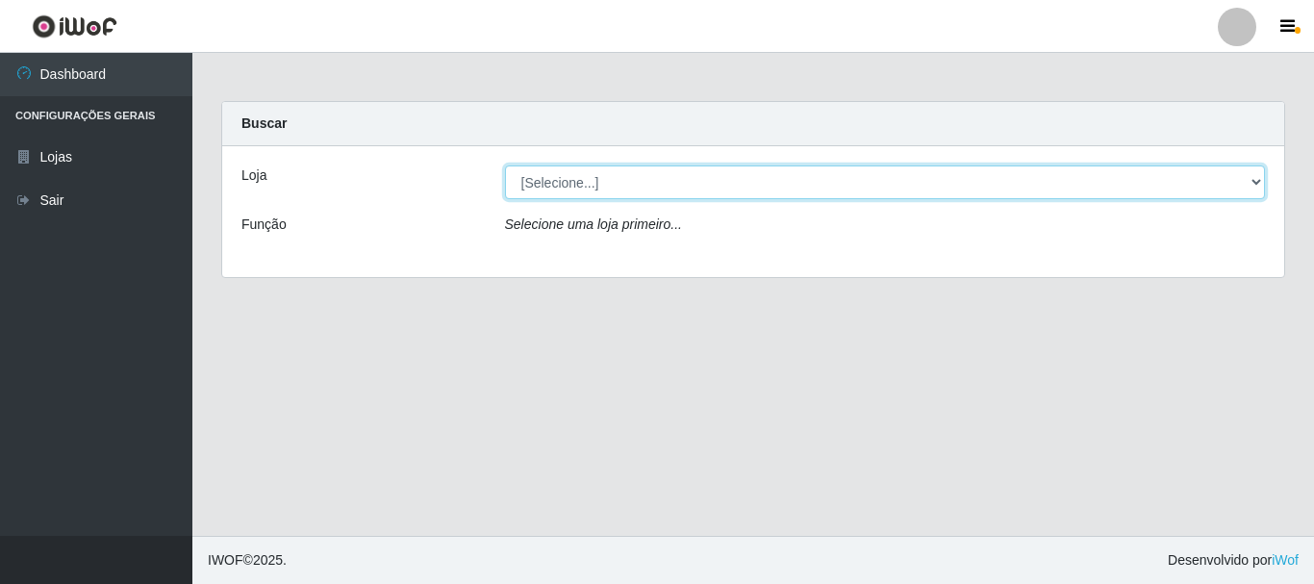
click at [1257, 179] on select "[Selecione...] [GEOGRAPHIC_DATA] [GEOGRAPHIC_DATA]" at bounding box center [885, 182] width 761 height 34
select select "64"
click at [505, 165] on select "[Selecione...] [GEOGRAPHIC_DATA] [GEOGRAPHIC_DATA]" at bounding box center [885, 182] width 761 height 34
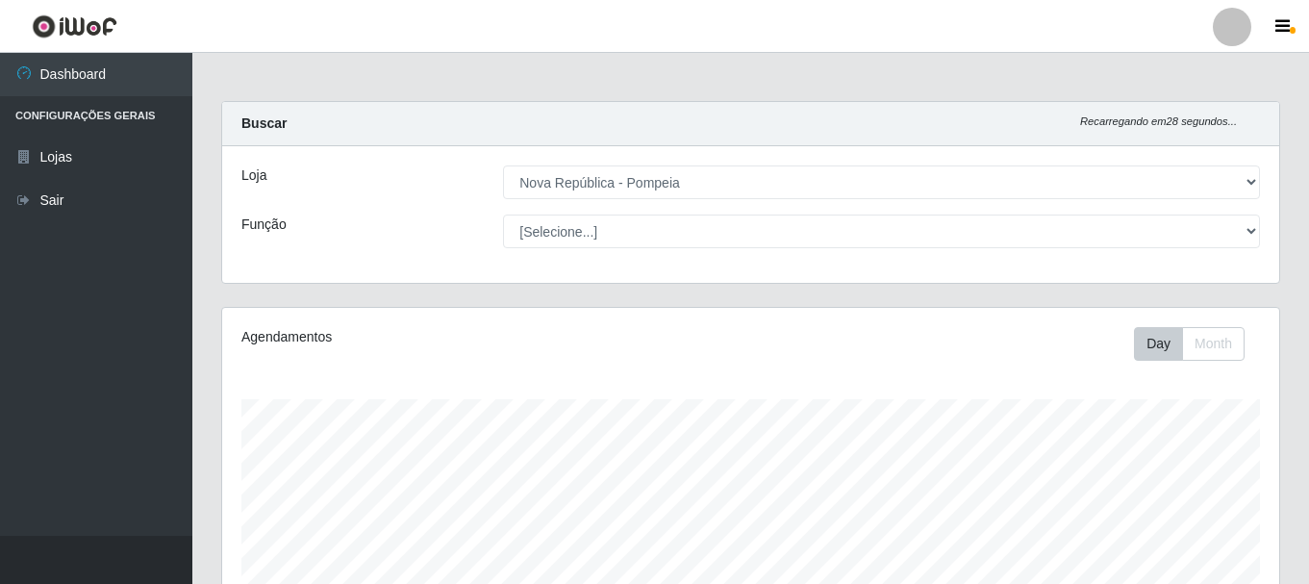
scroll to position [399, 1057]
click at [1260, 228] on div "[Selecione...] Balconista Operador de Caixa Recepcionista Repositor" at bounding box center [882, 232] width 786 height 34
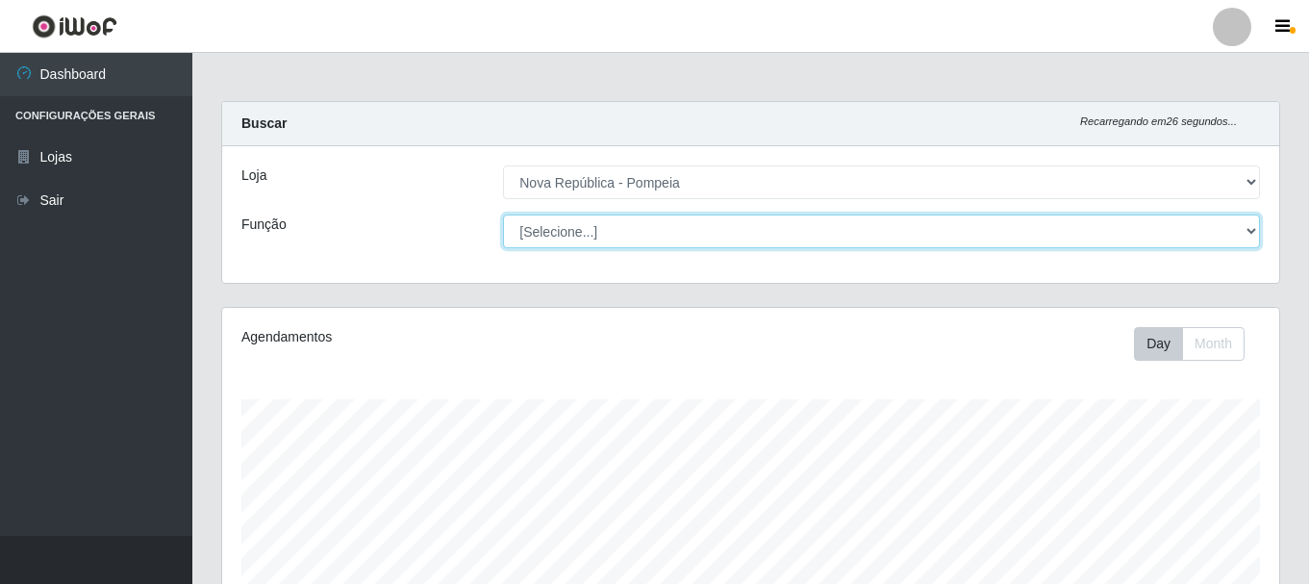
click at [1250, 217] on select "[Selecione...] Balconista Operador de Caixa Recepcionista Repositor" at bounding box center [881, 232] width 757 height 34
select select "22"
click at [503, 215] on select "[Selecione...] Balconista Operador de Caixa Recepcionista Repositor" at bounding box center [881, 232] width 757 height 34
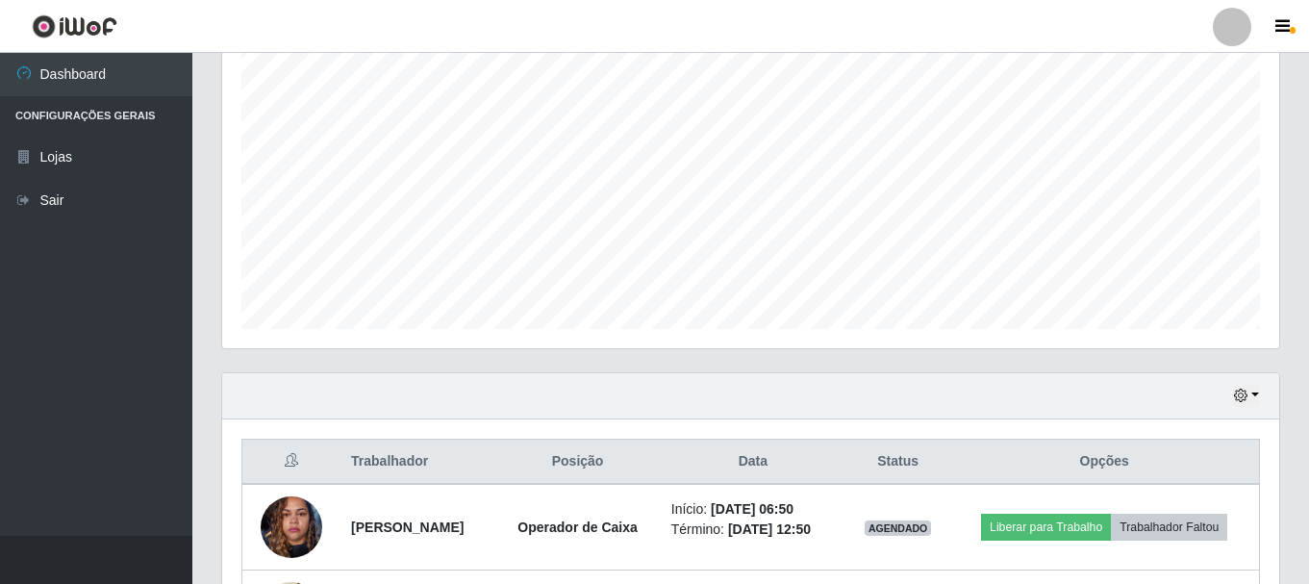
scroll to position [101, 0]
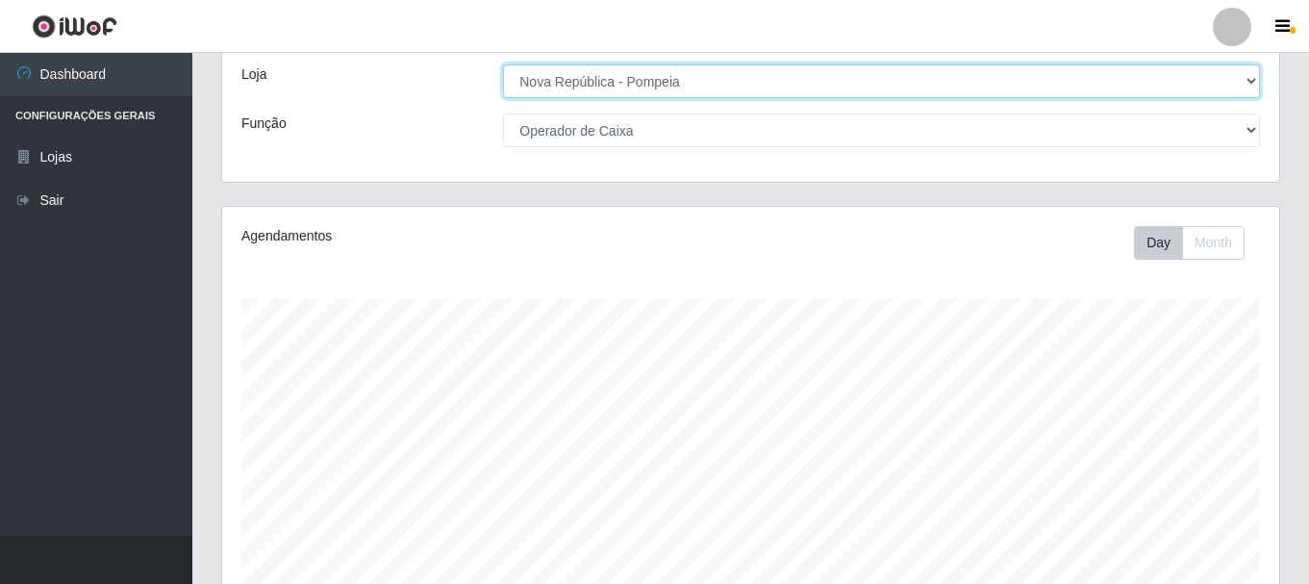
click at [1253, 81] on select "[Selecione...] [GEOGRAPHIC_DATA] [GEOGRAPHIC_DATA]" at bounding box center [881, 81] width 757 height 34
select select "65"
click at [503, 64] on select "[Selecione...] [GEOGRAPHIC_DATA] [GEOGRAPHIC_DATA]" at bounding box center [881, 81] width 757 height 34
select select "22"
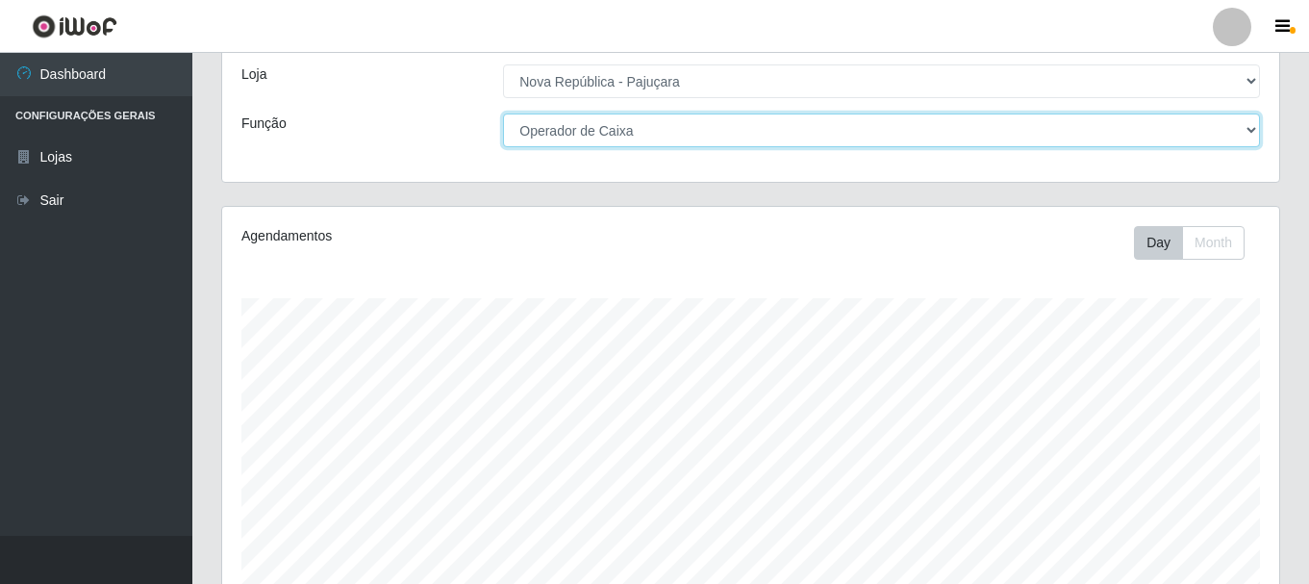
drag, startPoint x: 1249, startPoint y: 129, endPoint x: 1221, endPoint y: 127, distance: 28.0
click at [1249, 129] on select "[Selecione...] Balconista Operador de Caixa Repositor" at bounding box center [881, 131] width 757 height 34
click at [503, 114] on select "[Selecione...] Balconista Operador de Caixa Repositor" at bounding box center [881, 131] width 757 height 34
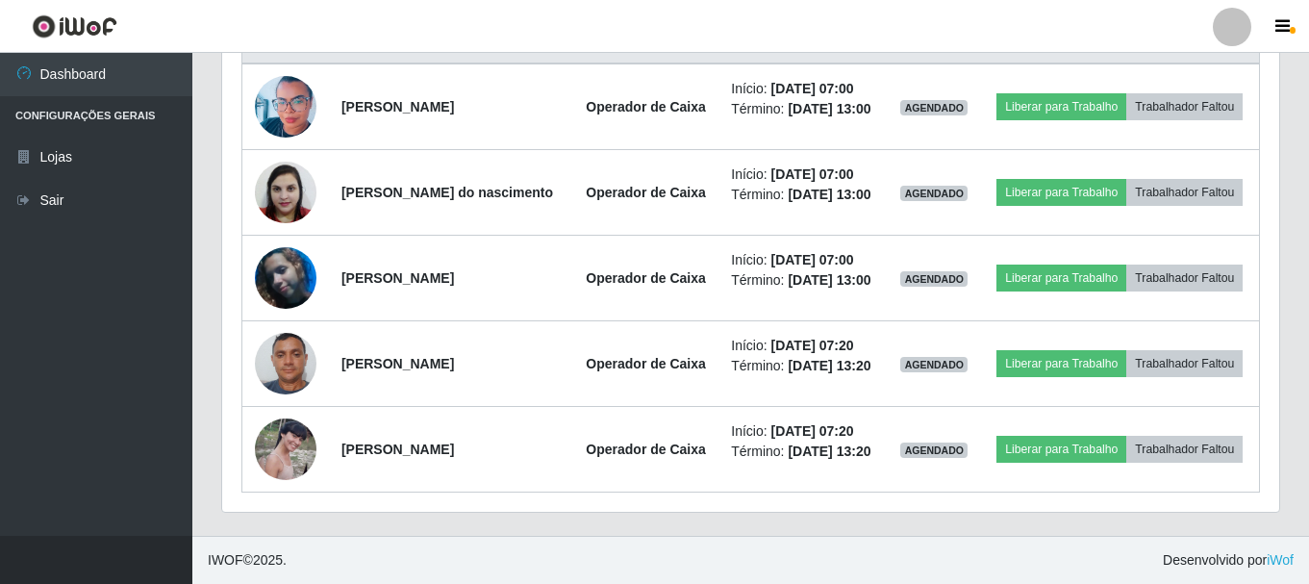
scroll to position [814, 0]
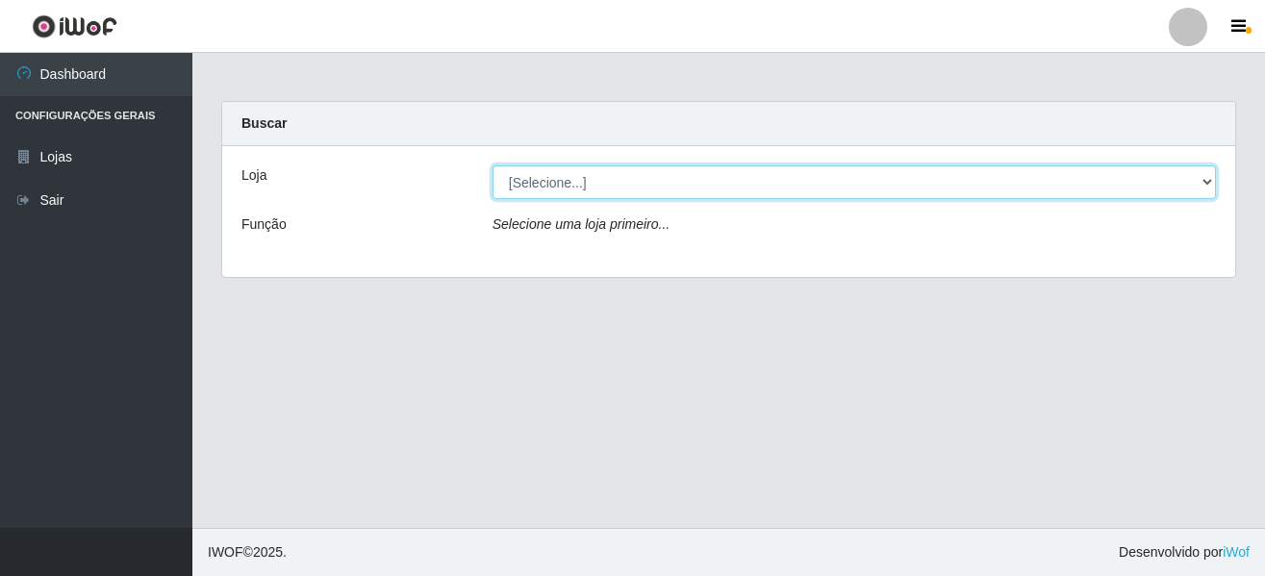
click at [1201, 172] on select "[Selecione...] [GEOGRAPHIC_DATA] [GEOGRAPHIC_DATA]" at bounding box center [854, 182] width 723 height 34
select select "64"
click at [493, 165] on select "[Selecione...] [GEOGRAPHIC_DATA] [GEOGRAPHIC_DATA]" at bounding box center [854, 182] width 723 height 34
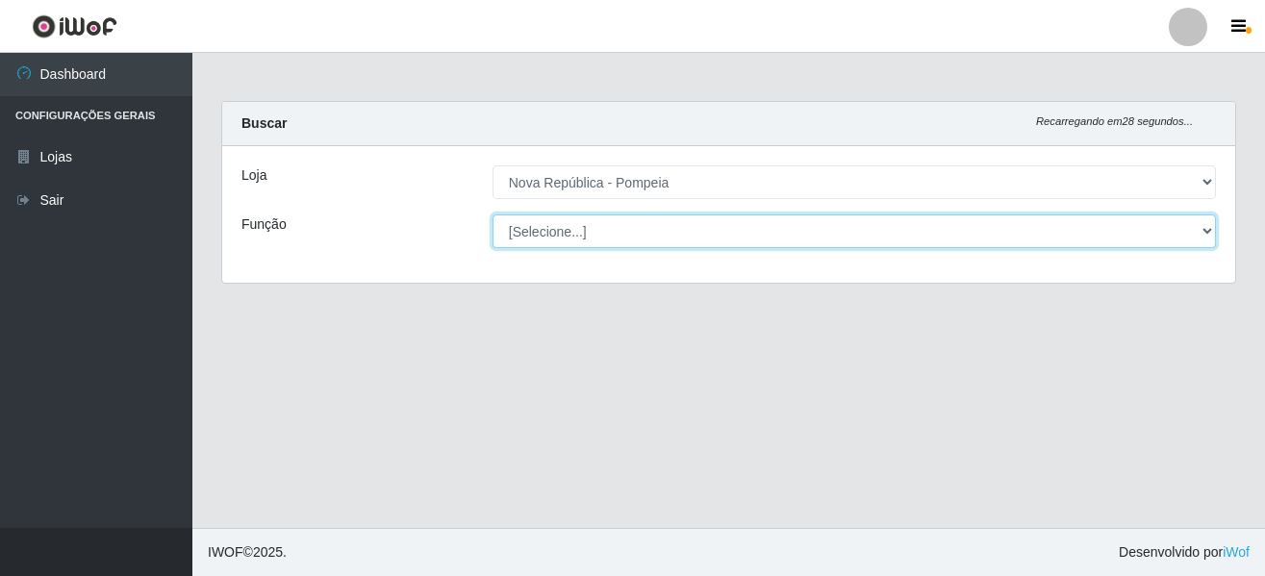
click at [1201, 223] on select "[Selecione...] Balconista Operador de Caixa Recepcionista Repositor" at bounding box center [854, 232] width 723 height 34
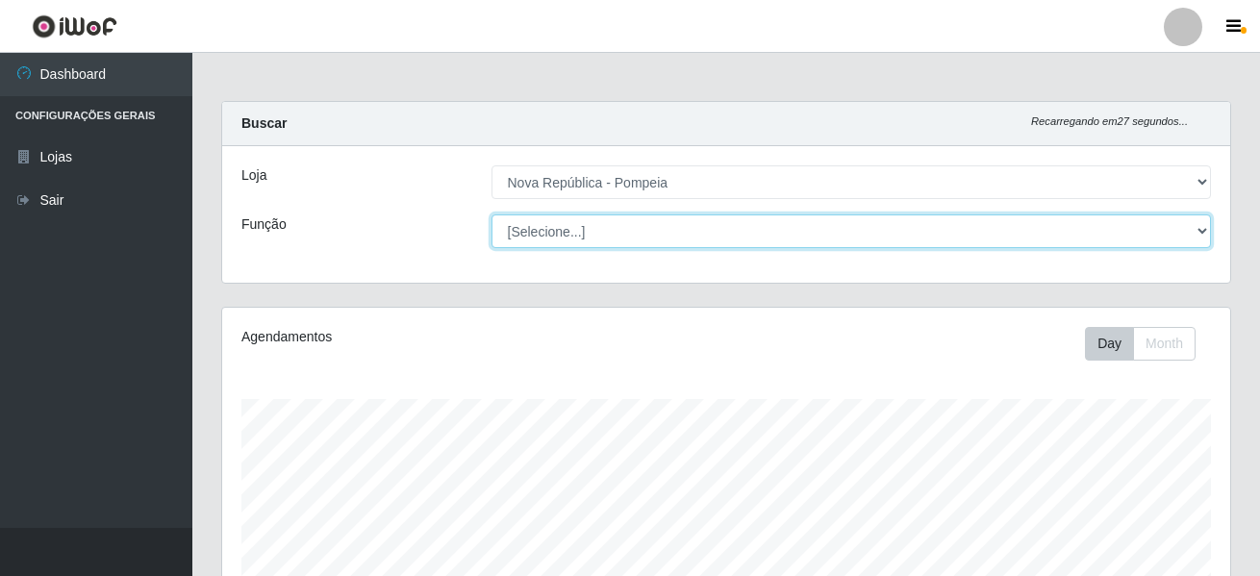
scroll to position [399, 1008]
select select "22"
click at [492, 215] on select "[Selecione...] Balconista Operador de Caixa Recepcionista Repositor" at bounding box center [852, 232] width 720 height 34
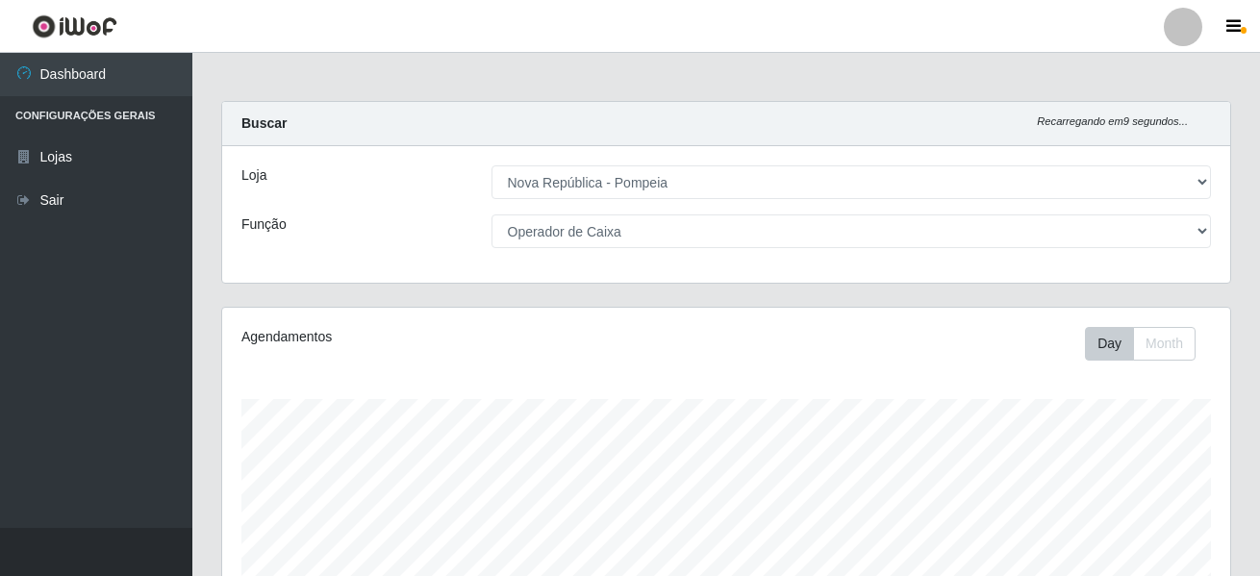
drag, startPoint x: 1259, startPoint y: 183, endPoint x: 1236, endPoint y: 290, distance: 110.2
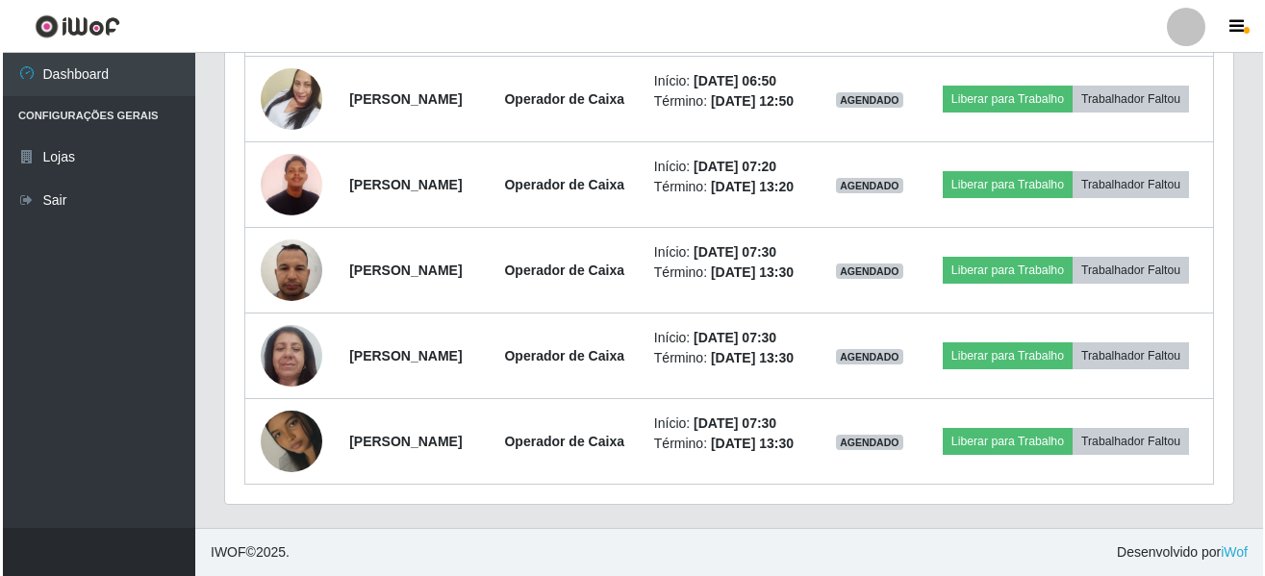
scroll to position [1080, 0]
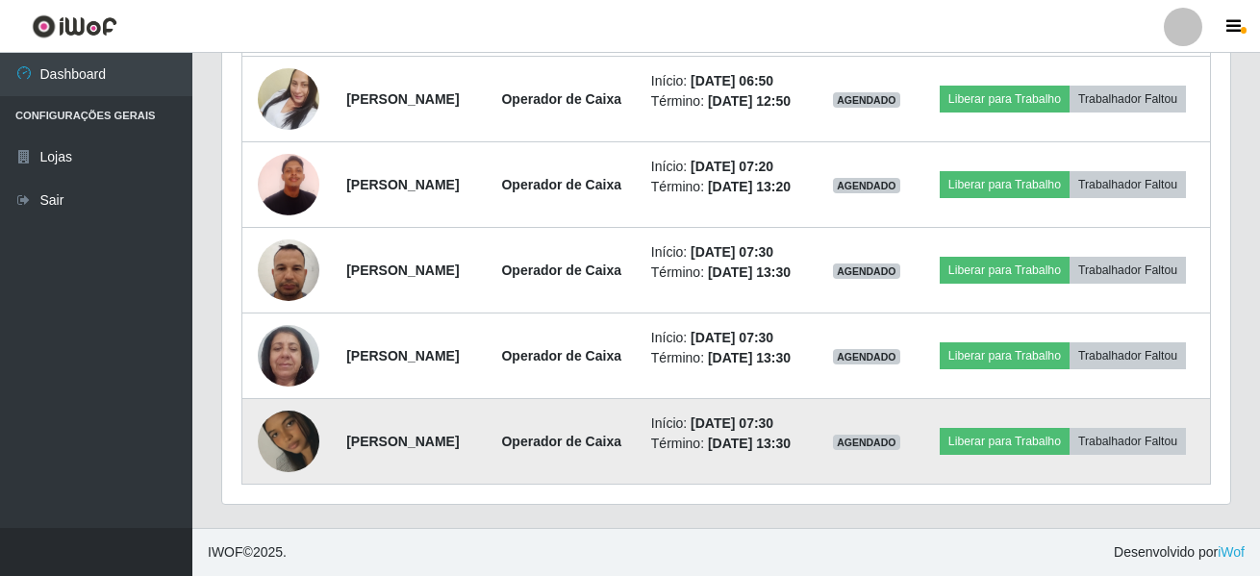
click at [279, 426] on img at bounding box center [289, 442] width 62 height 110
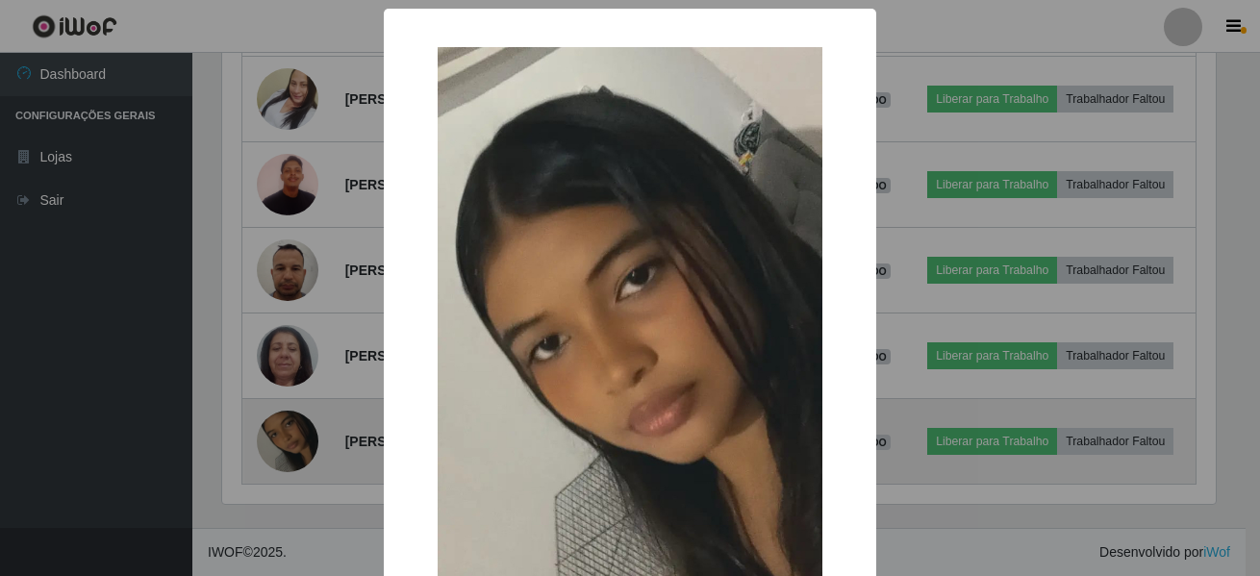
scroll to position [399, 998]
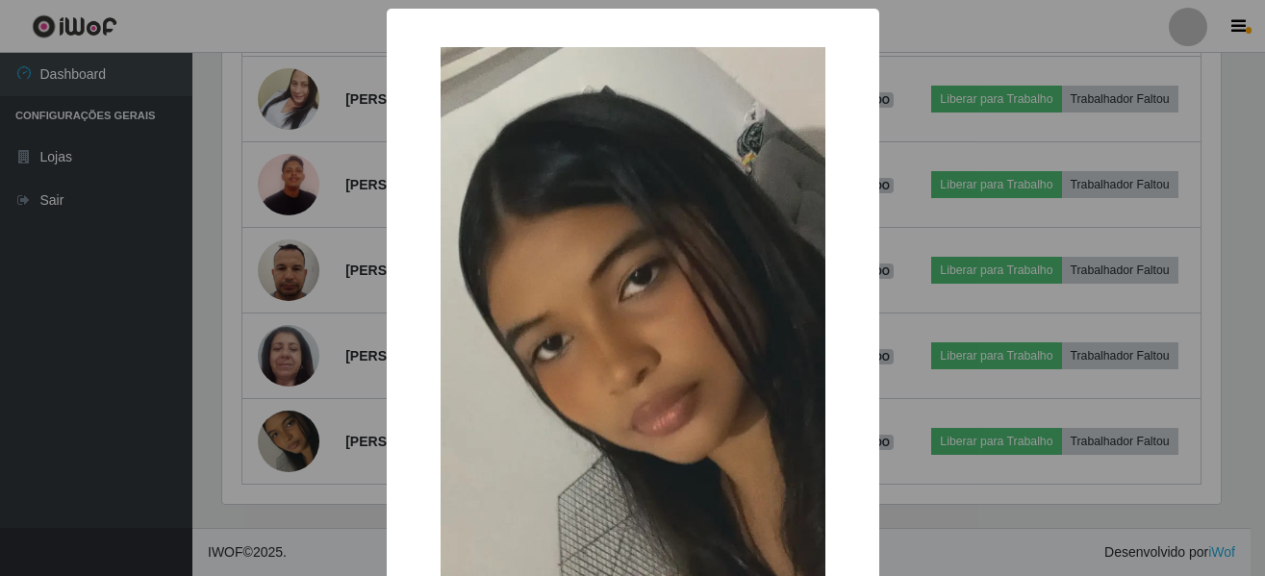
click at [139, 456] on div "× OK Cancel" at bounding box center [632, 288] width 1265 height 576
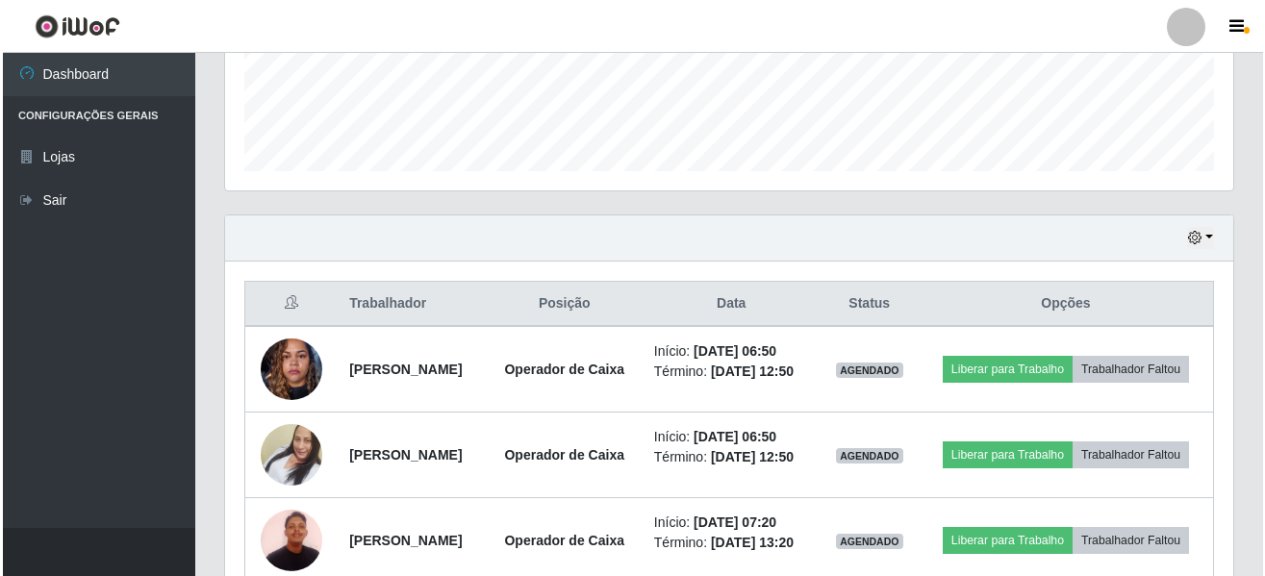
scroll to position [533, 0]
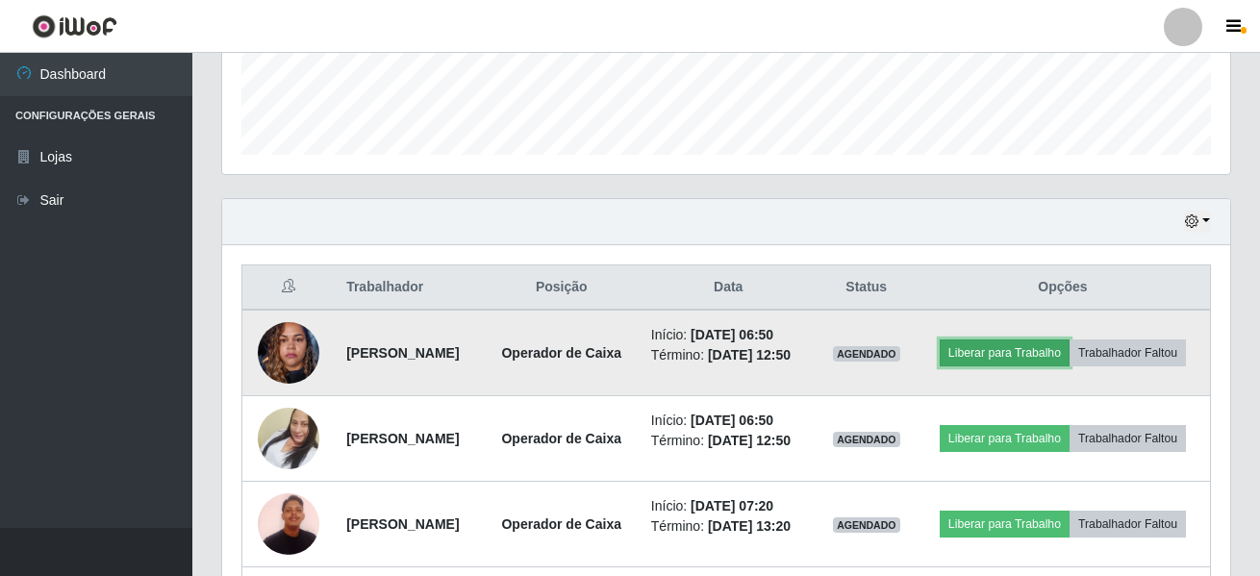
click at [1058, 356] on button "Liberar para Trabalho" at bounding box center [1005, 353] width 130 height 27
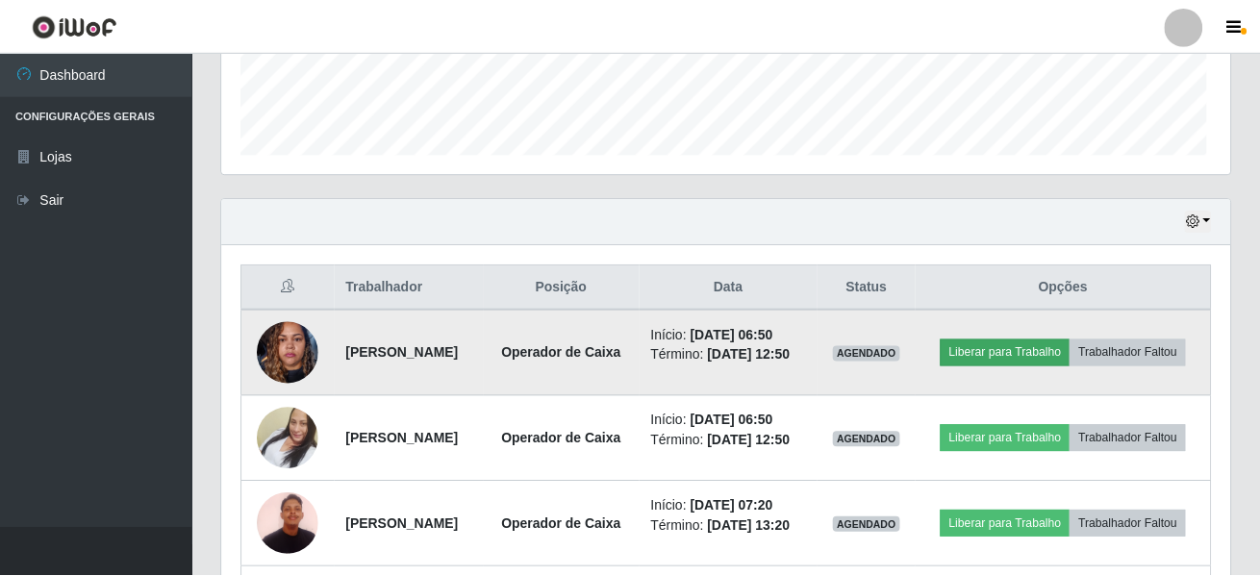
scroll to position [399, 998]
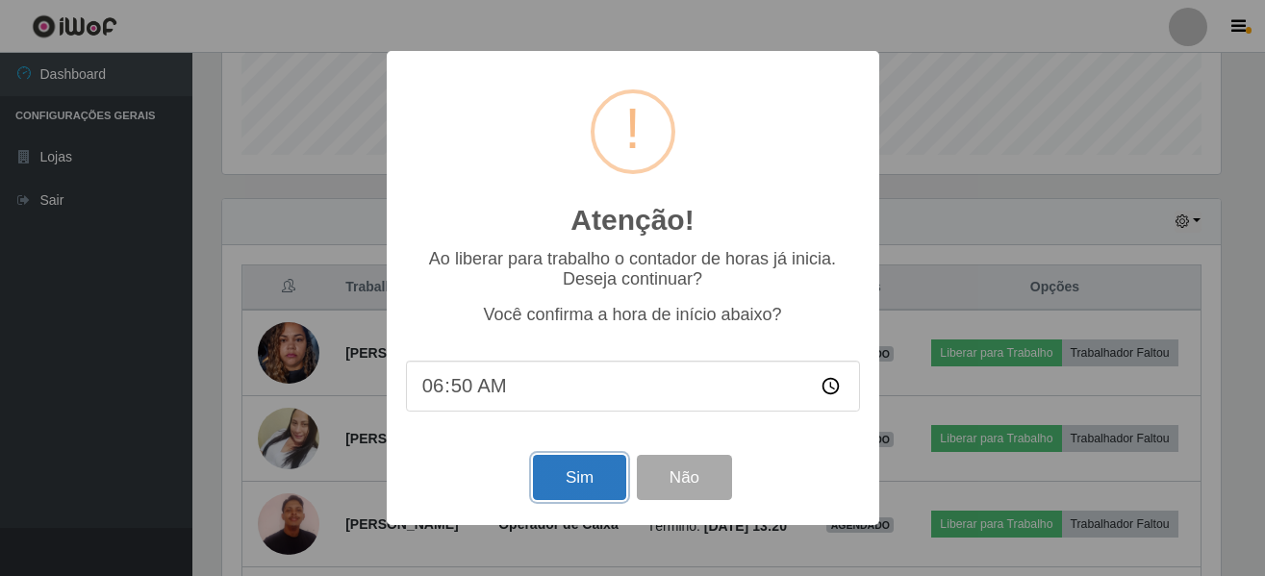
click at [543, 468] on button "Sim" at bounding box center [579, 477] width 93 height 45
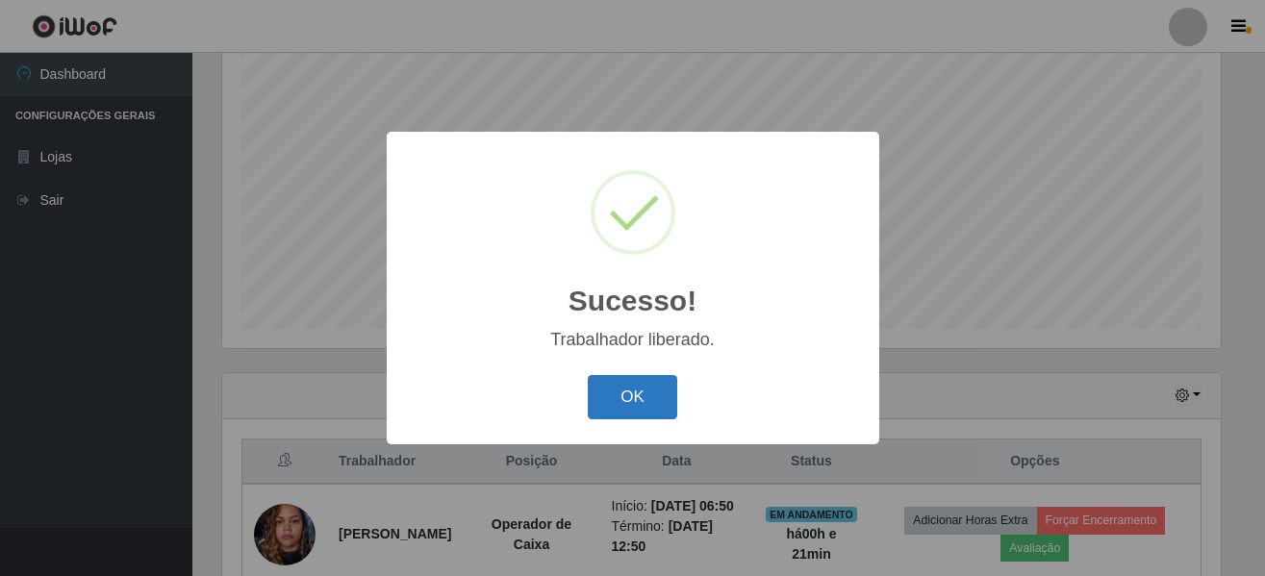
click at [622, 405] on button "OK" at bounding box center [632, 397] width 89 height 45
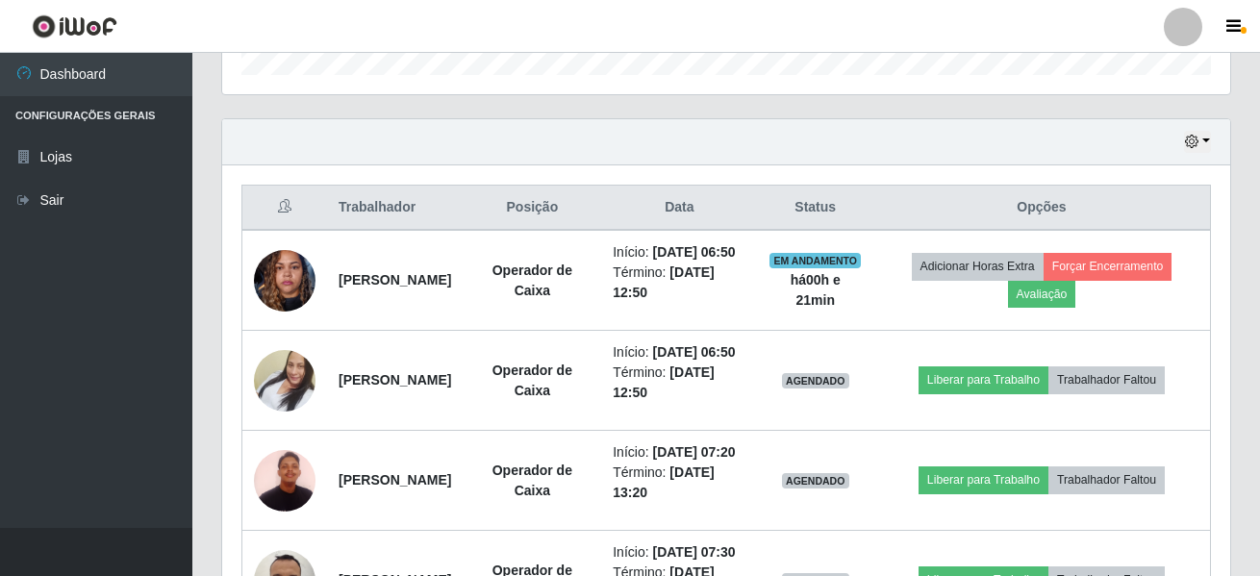
scroll to position [621, 0]
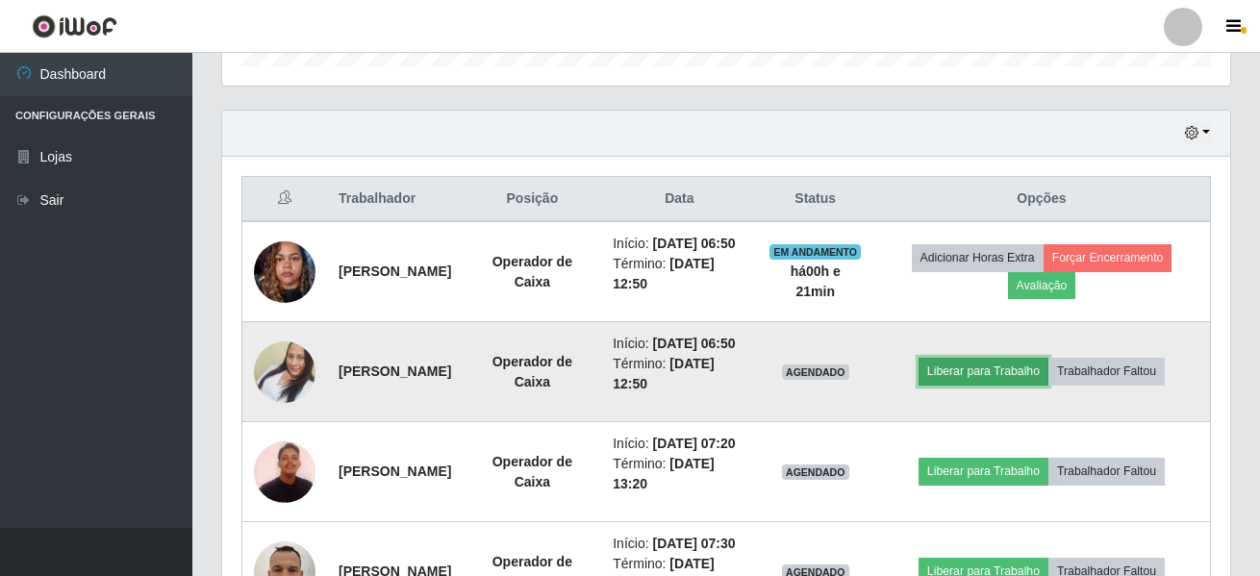
click at [1048, 379] on button "Liberar para Trabalho" at bounding box center [984, 371] width 130 height 27
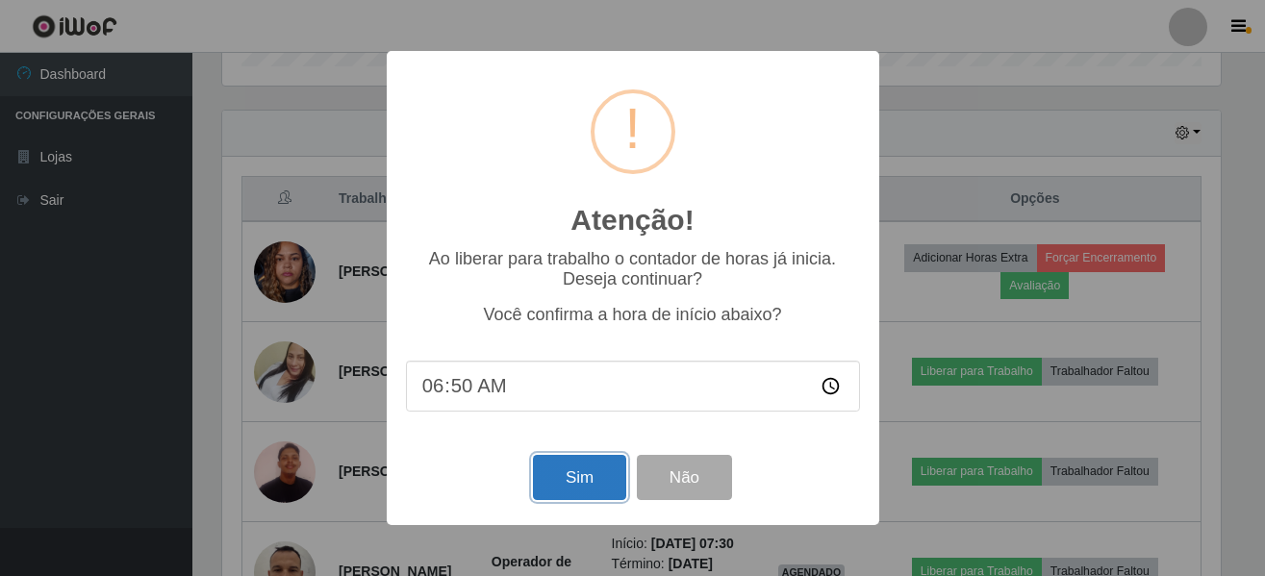
click at [568, 474] on button "Sim" at bounding box center [579, 477] width 93 height 45
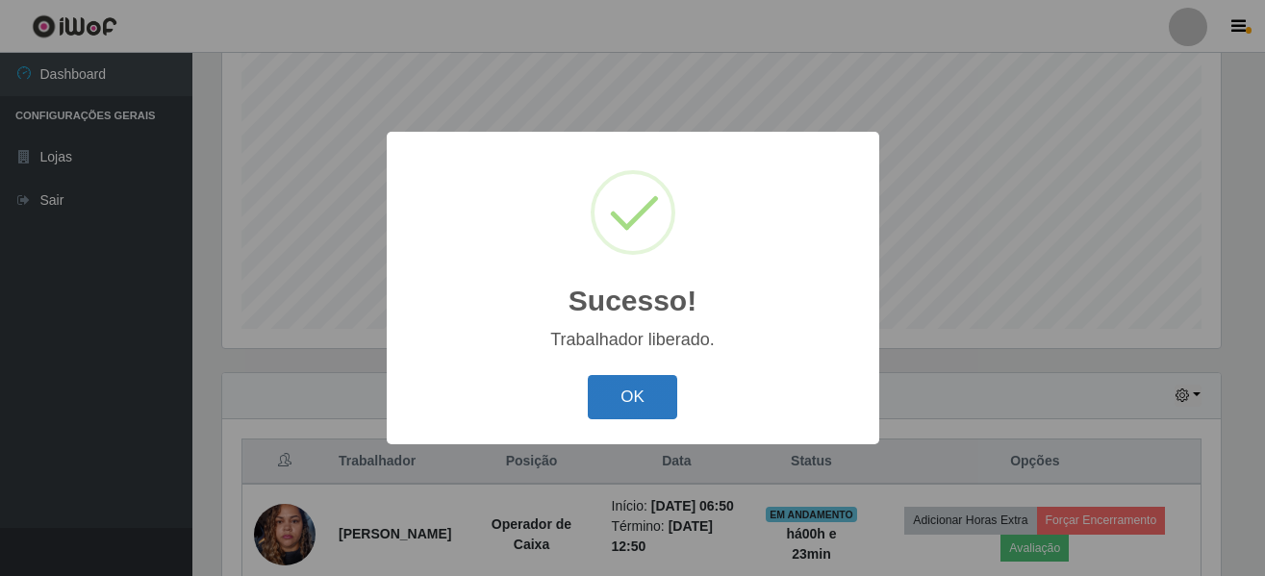
click at [628, 391] on button "OK" at bounding box center [632, 397] width 89 height 45
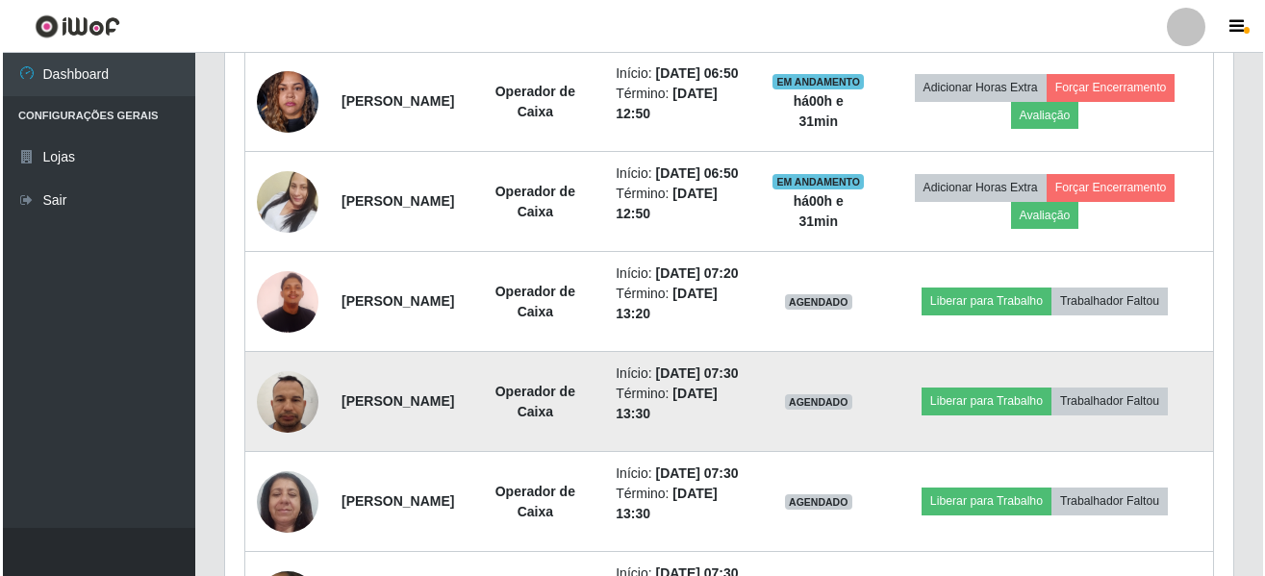
scroll to position [888, 0]
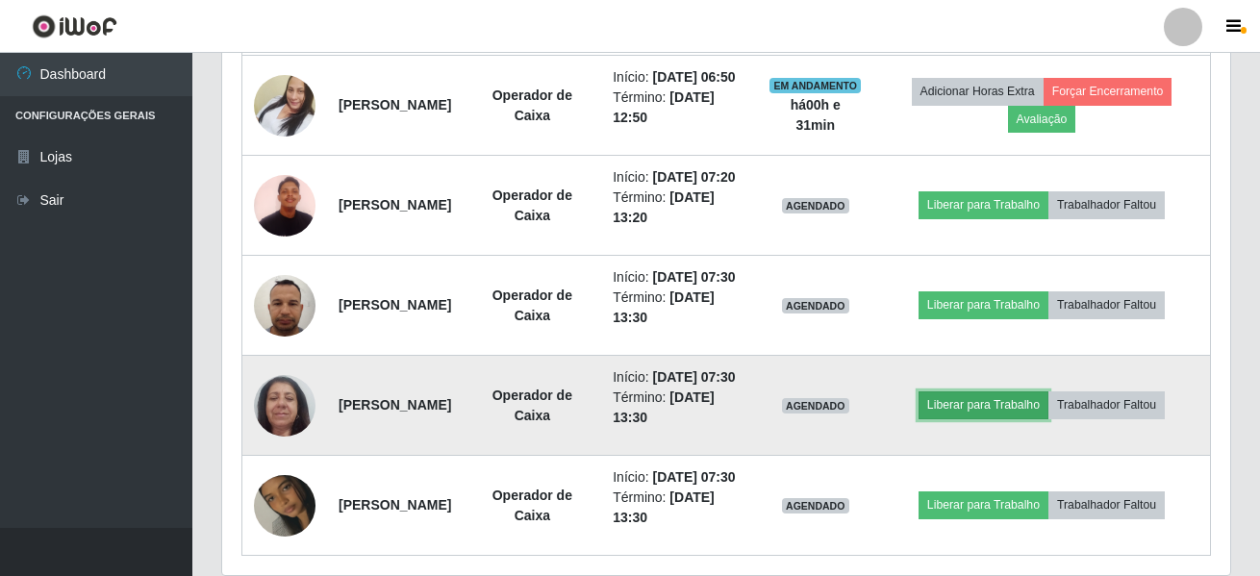
click at [1048, 418] on button "Liberar para Trabalho" at bounding box center [984, 404] width 130 height 27
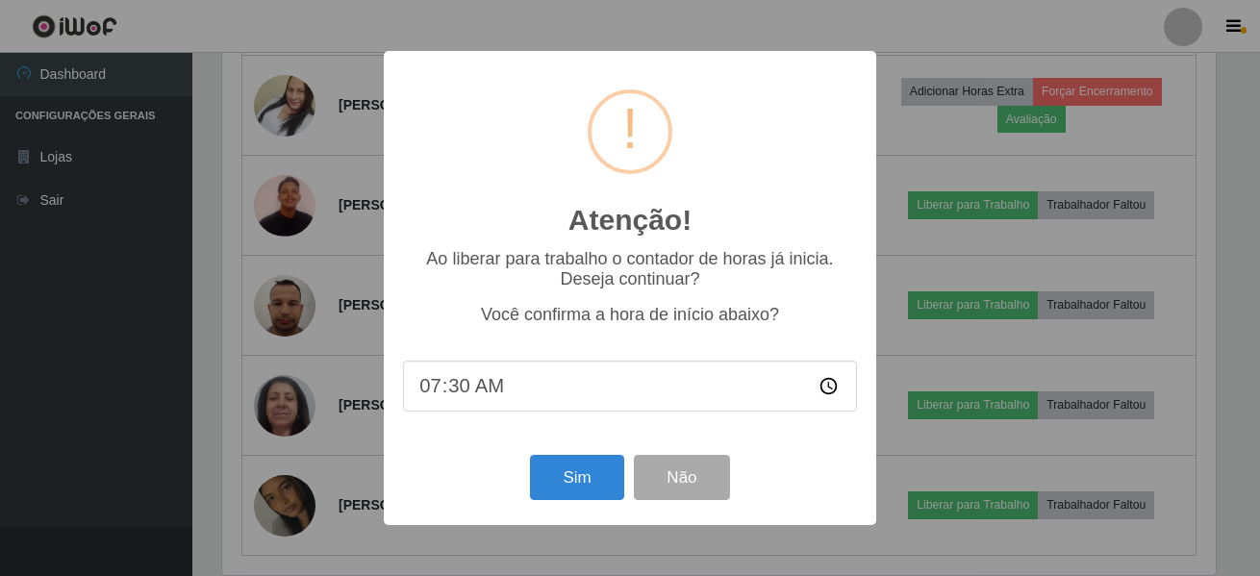
scroll to position [399, 998]
click at [577, 478] on button "Sim" at bounding box center [579, 477] width 93 height 45
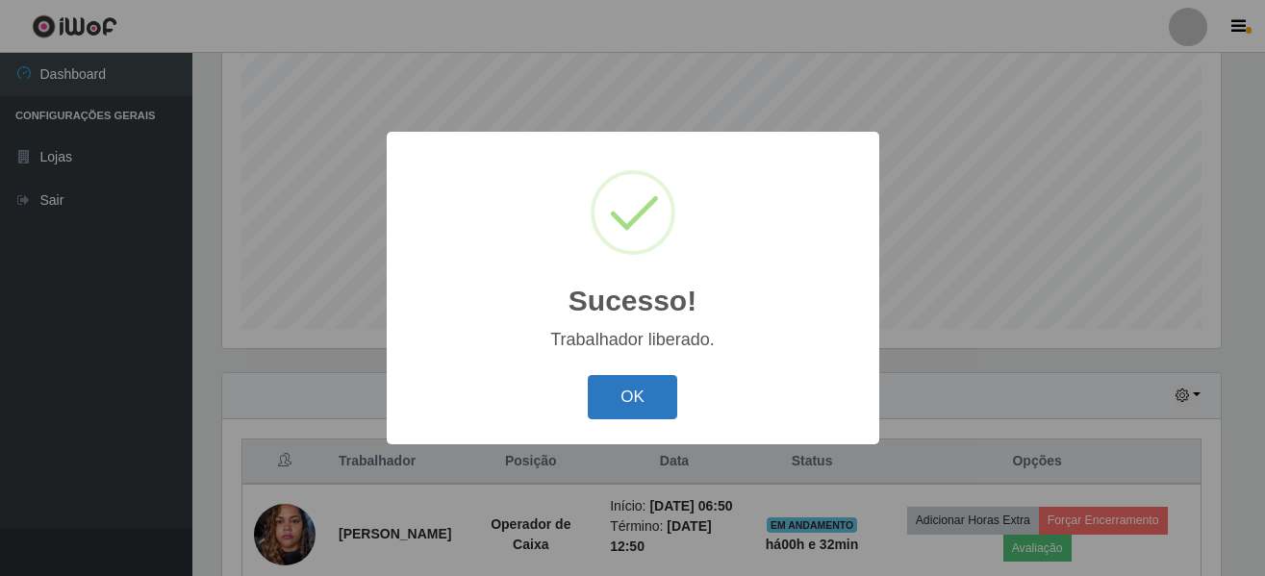
click at [641, 404] on button "OK" at bounding box center [632, 397] width 89 height 45
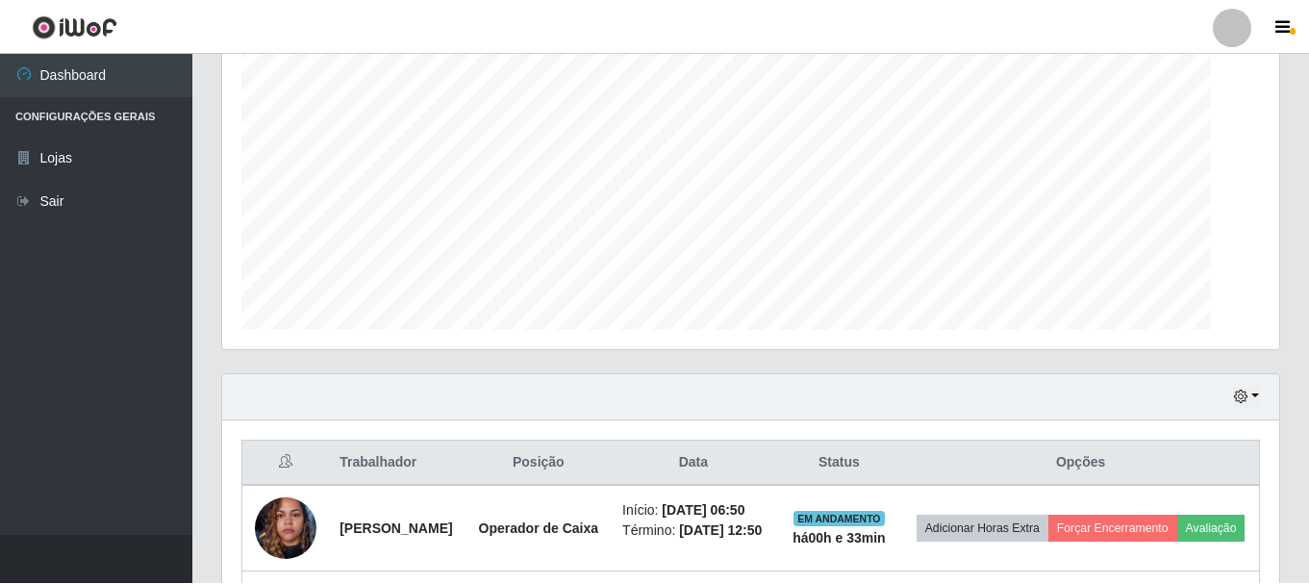
scroll to position [399, 1057]
drag, startPoint x: 1307, startPoint y: 255, endPoint x: 1299, endPoint y: 344, distance: 89.9
click at [1264, 364] on div "Carregando... Buscar Recarregando em 29 segundos... Loja [Selecione...] [GEOGRA…" at bounding box center [750, 392] width 1117 height 1300
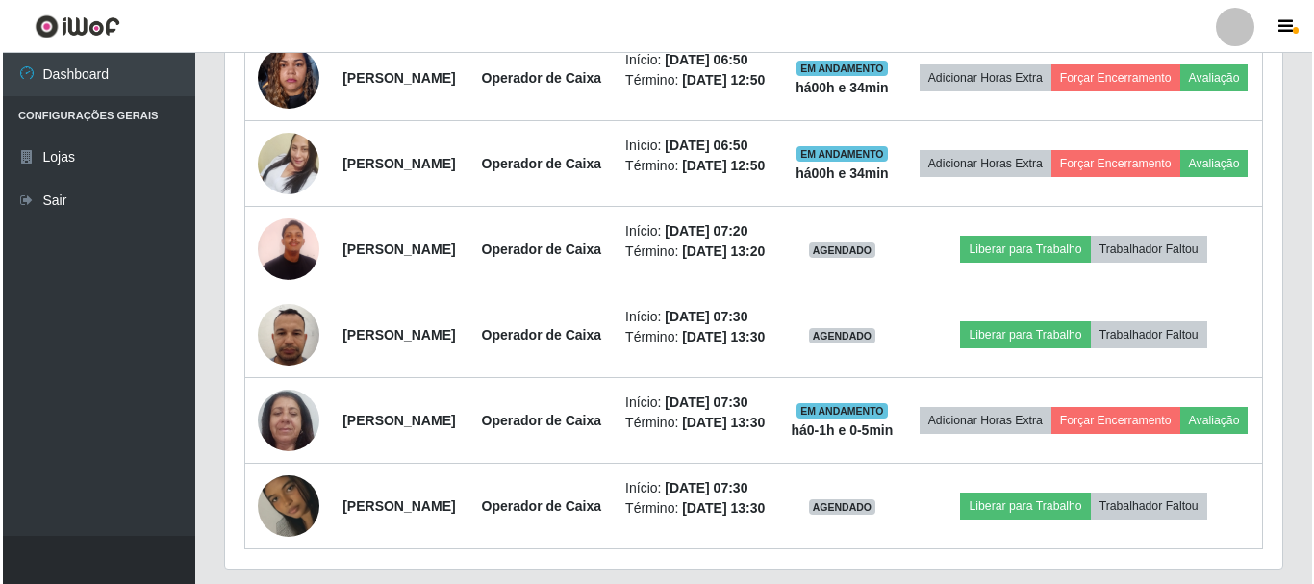
scroll to position [799, 0]
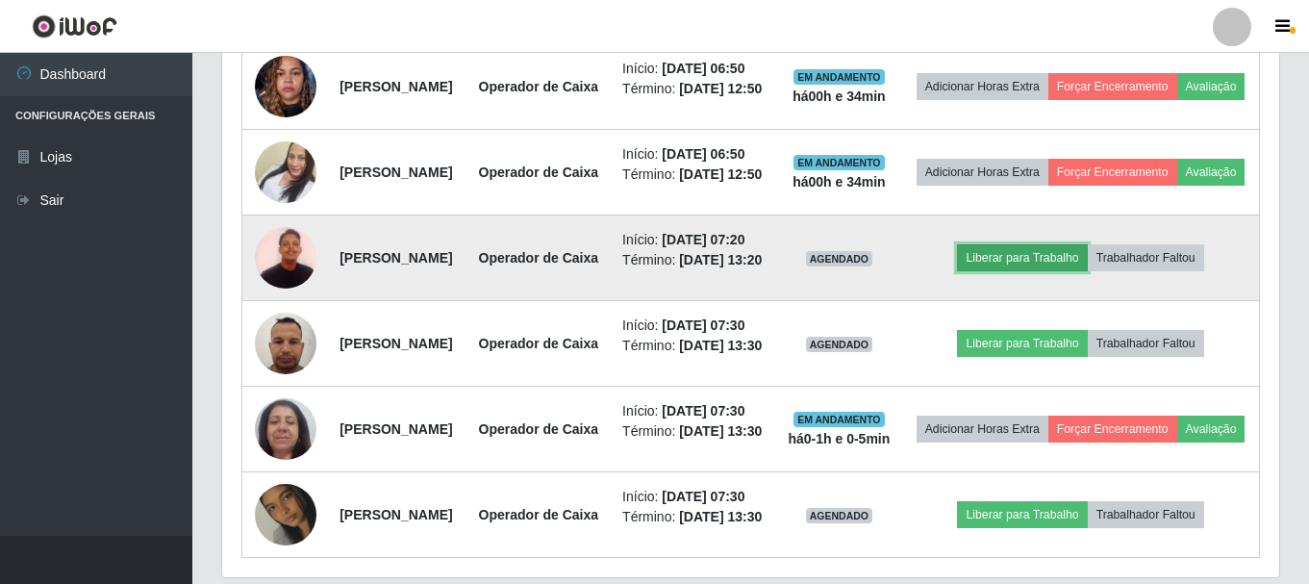
click at [1067, 271] on button "Liberar para Trabalho" at bounding box center [1022, 257] width 130 height 27
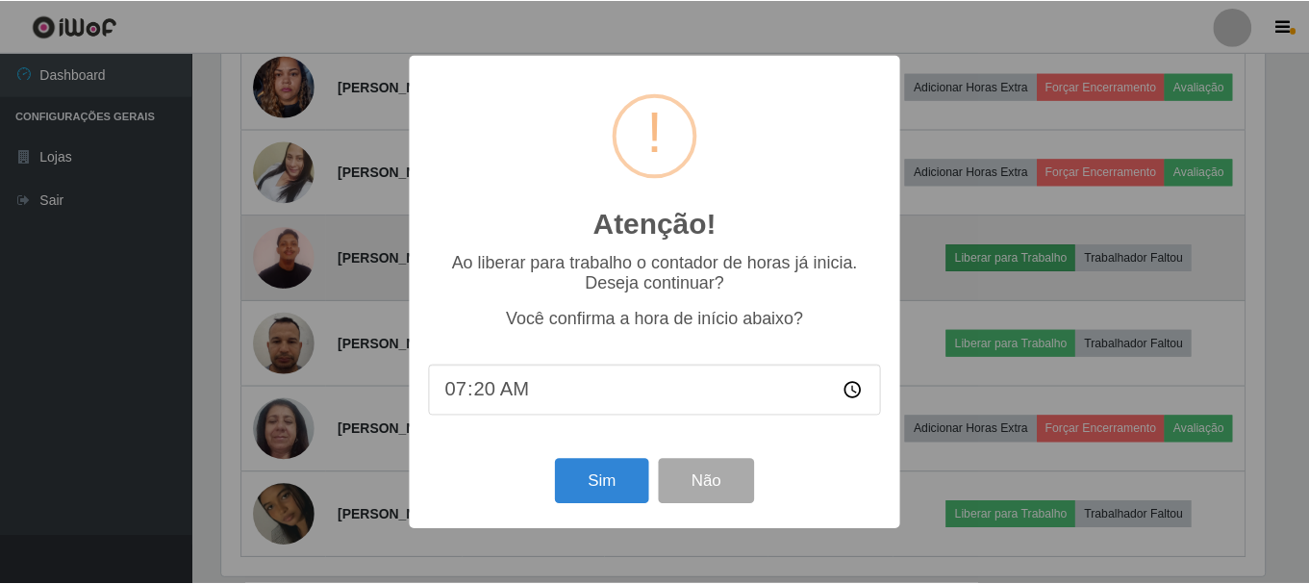
scroll to position [399, 1048]
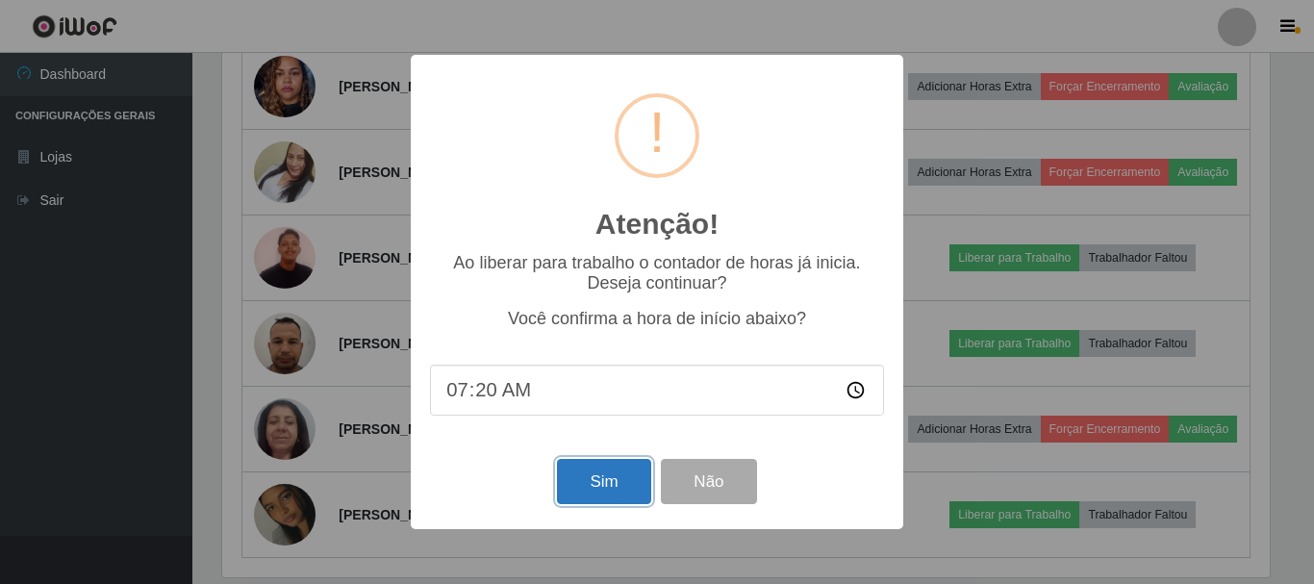
click at [591, 474] on button "Sim" at bounding box center [603, 481] width 93 height 45
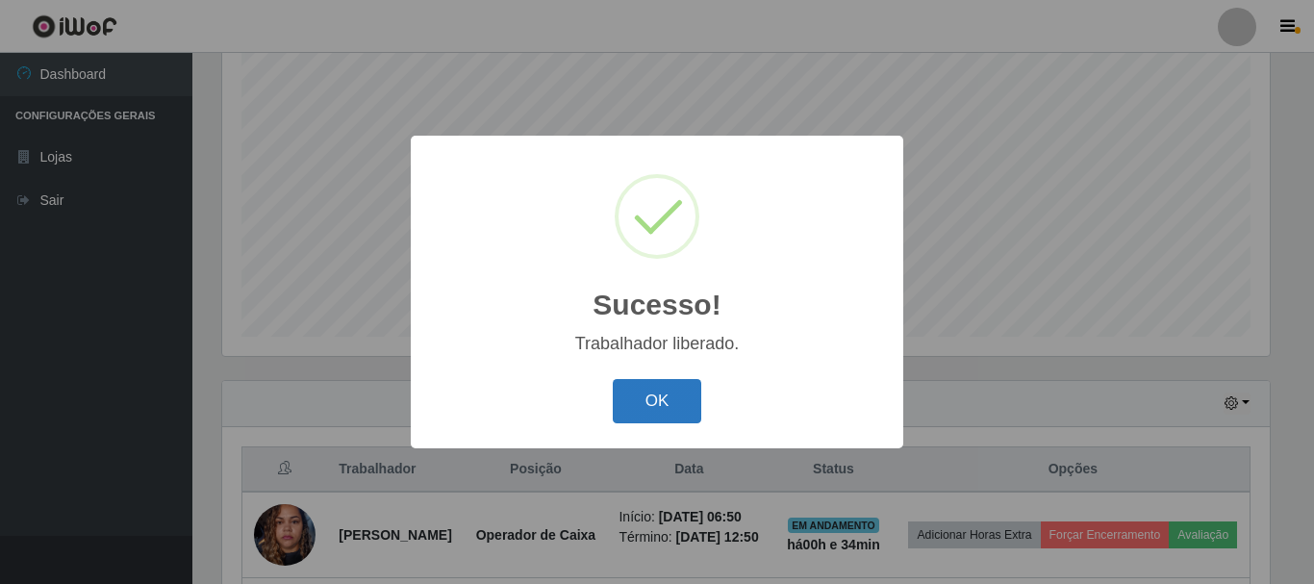
click at [681, 400] on button "OK" at bounding box center [657, 401] width 89 height 45
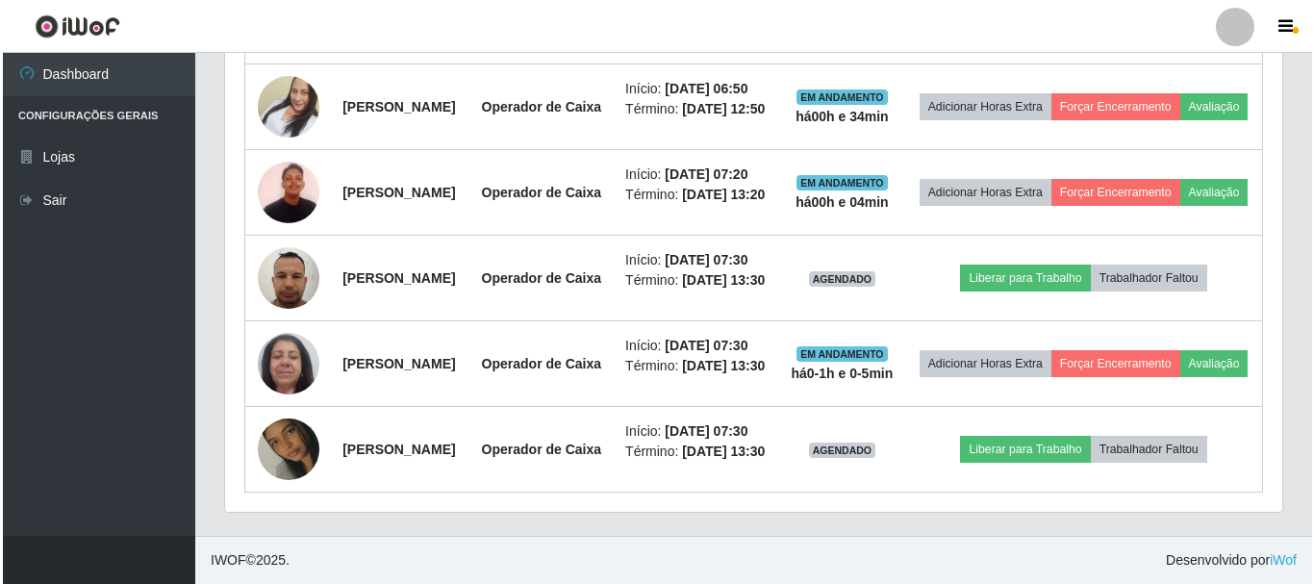
scroll to position [1050, 0]
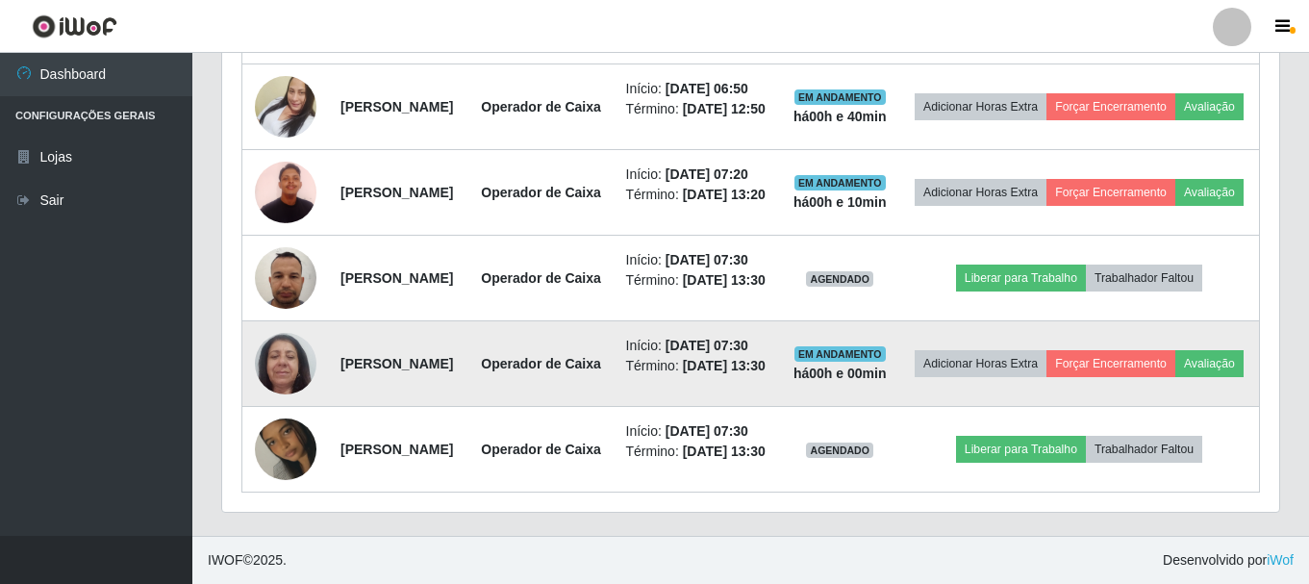
click at [615, 321] on td "Operador de Caixa" at bounding box center [541, 364] width 146 height 86
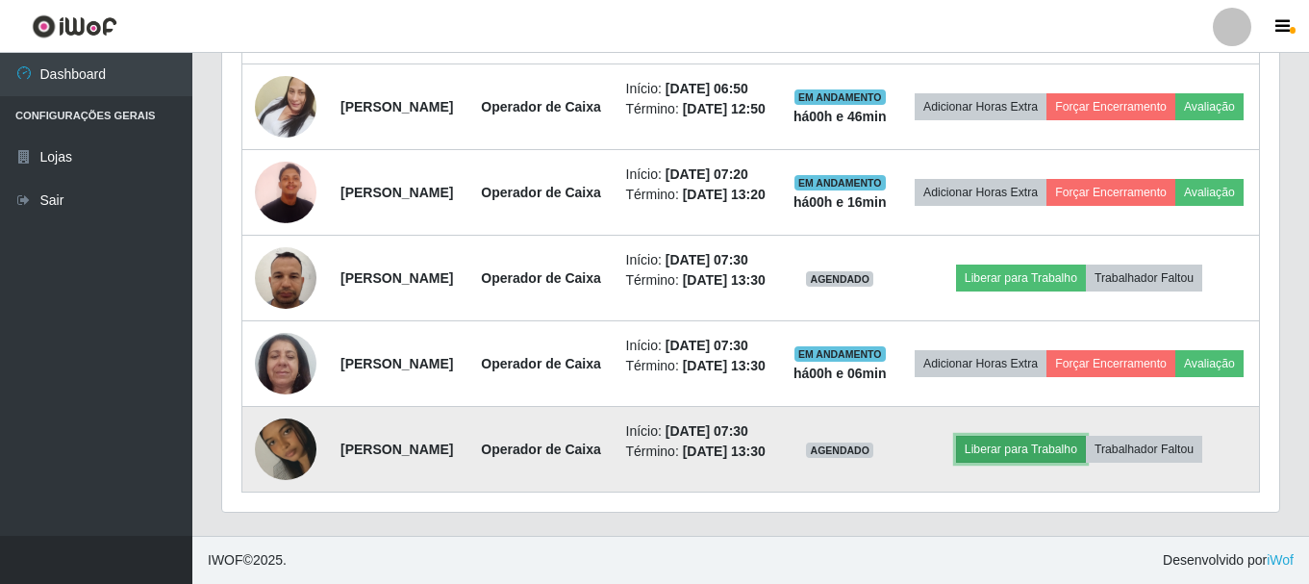
click at [1053, 450] on button "Liberar para Trabalho" at bounding box center [1021, 449] width 130 height 27
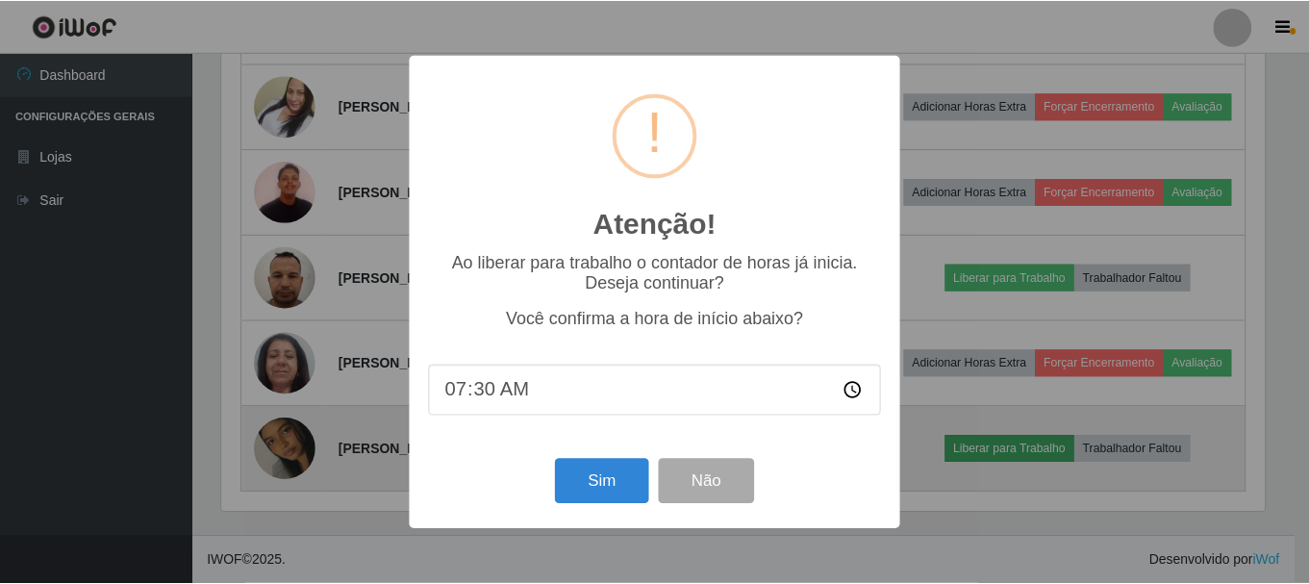
scroll to position [399, 1048]
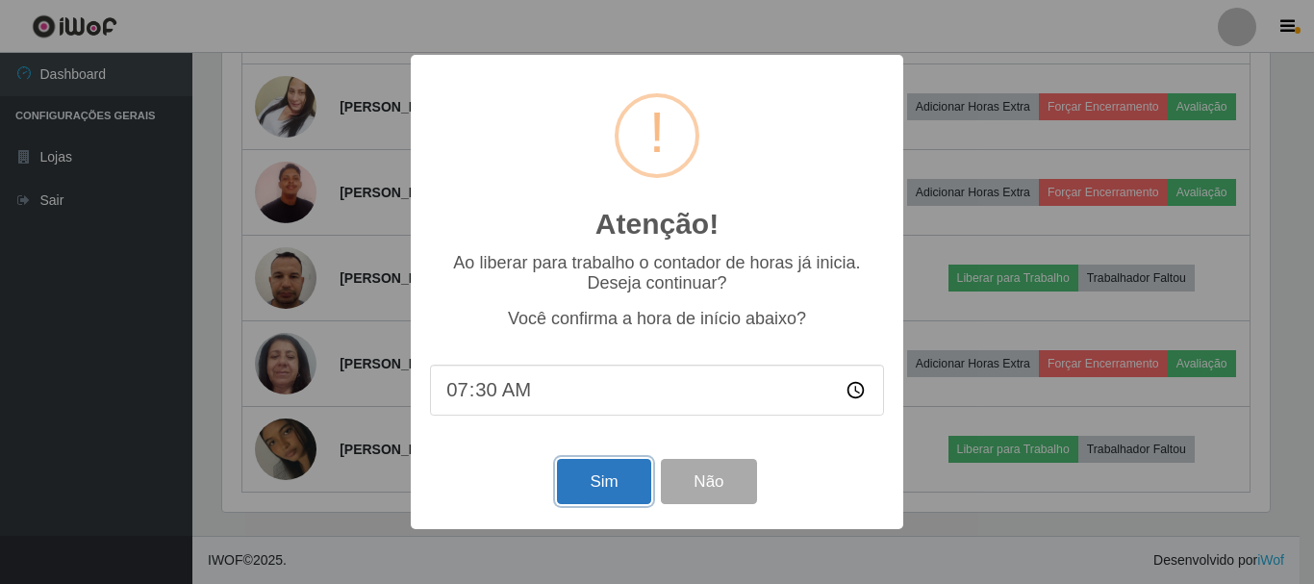
click at [608, 470] on button "Sim" at bounding box center [603, 481] width 93 height 45
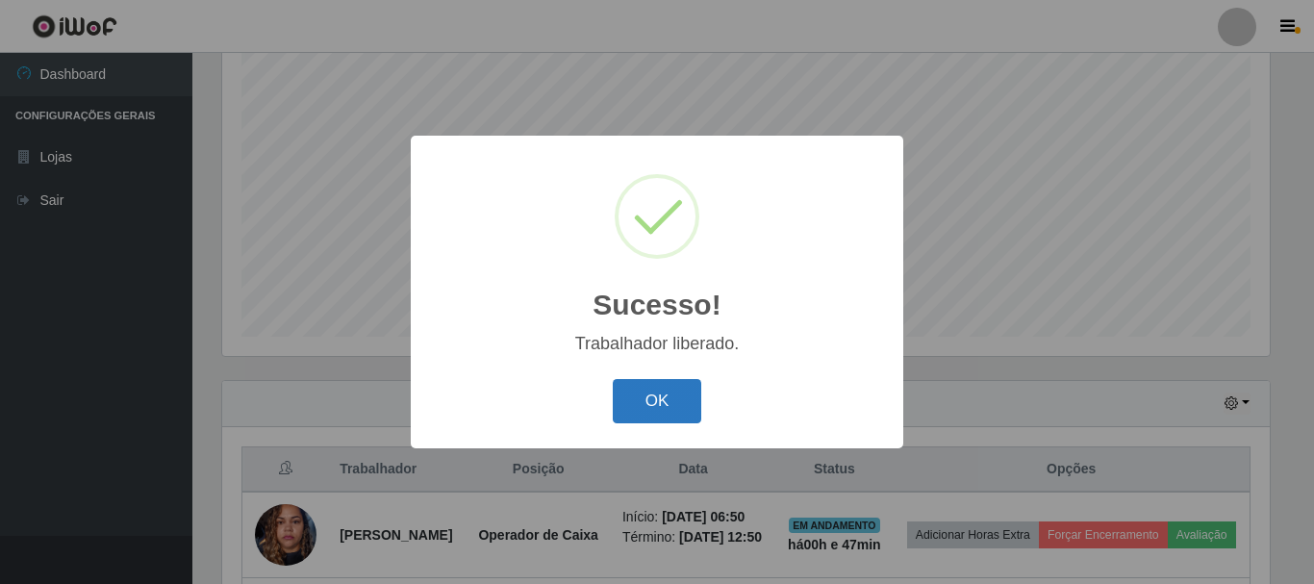
click at [661, 390] on button "OK" at bounding box center [657, 401] width 89 height 45
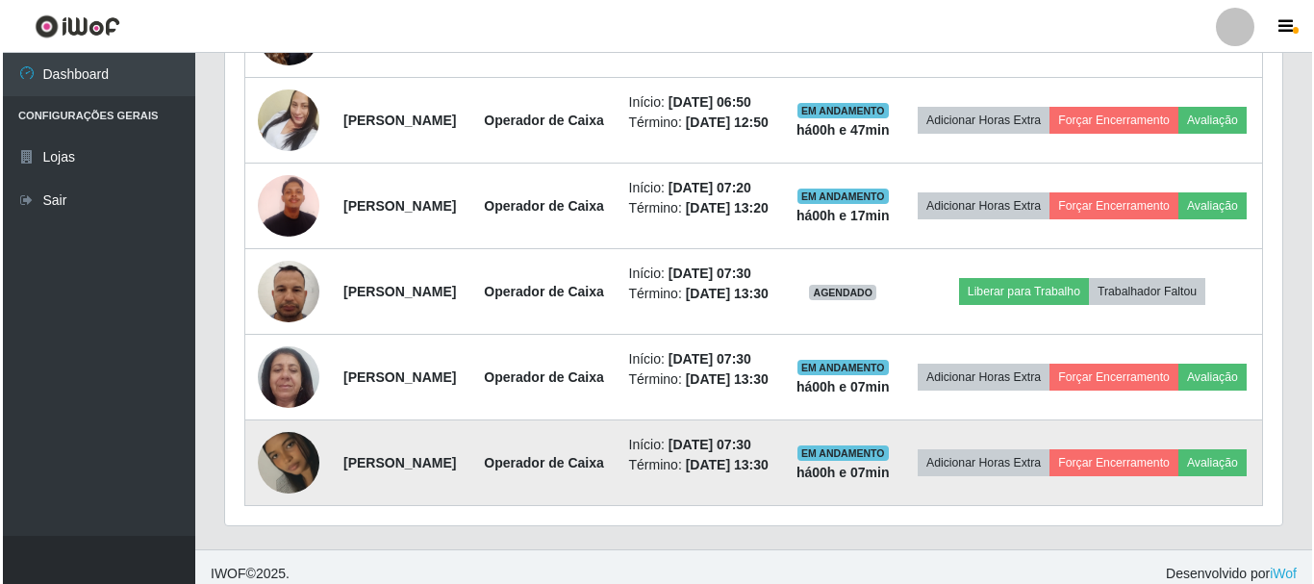
scroll to position [1024, 0]
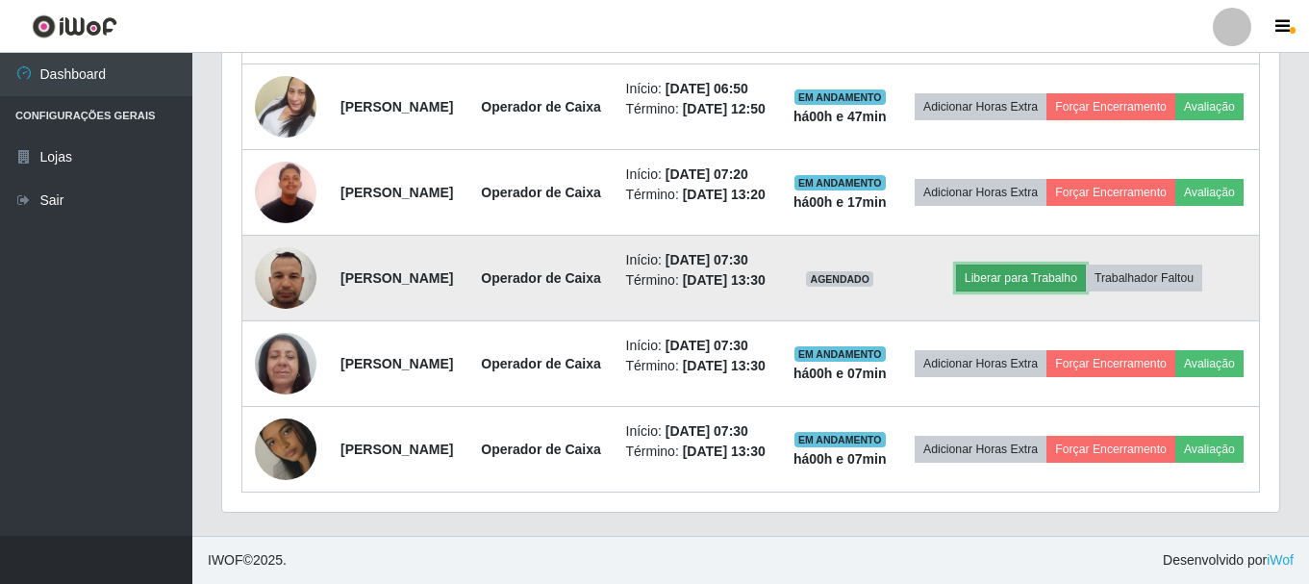
click at [1053, 265] on button "Liberar para Trabalho" at bounding box center [1021, 278] width 130 height 27
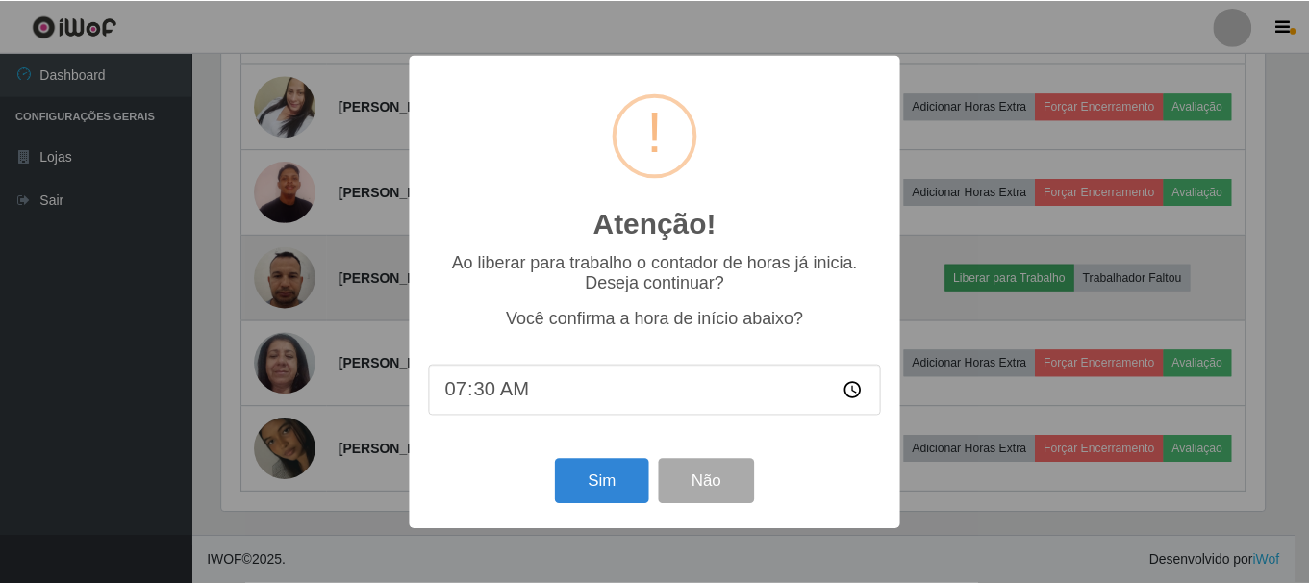
scroll to position [399, 1048]
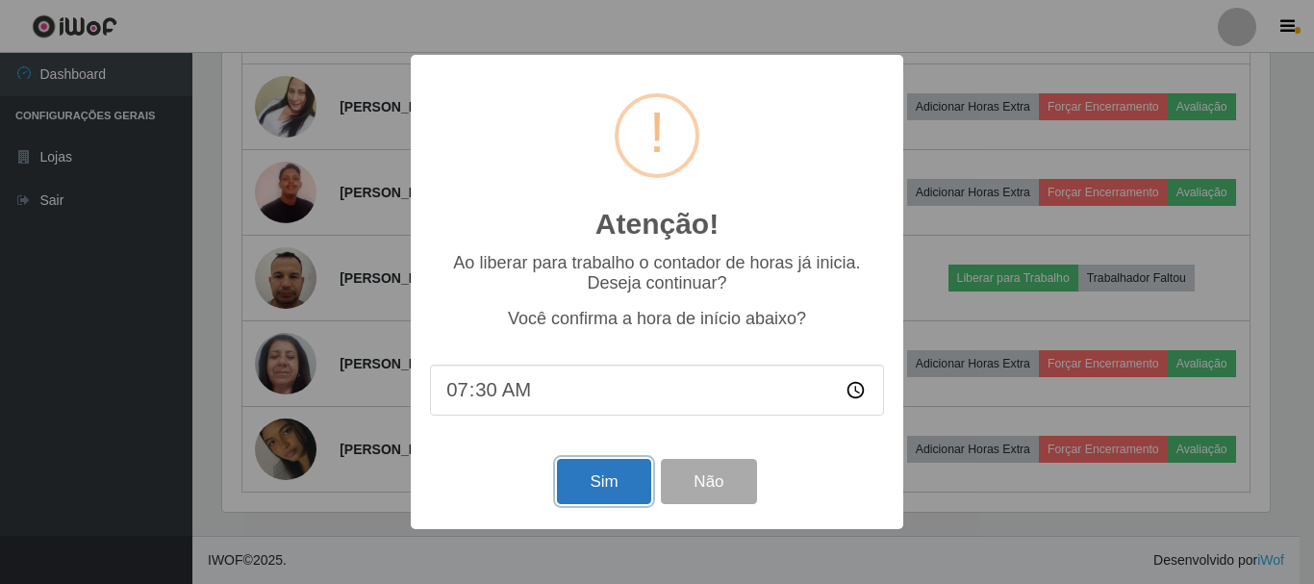
click at [593, 475] on button "Sim" at bounding box center [603, 481] width 93 height 45
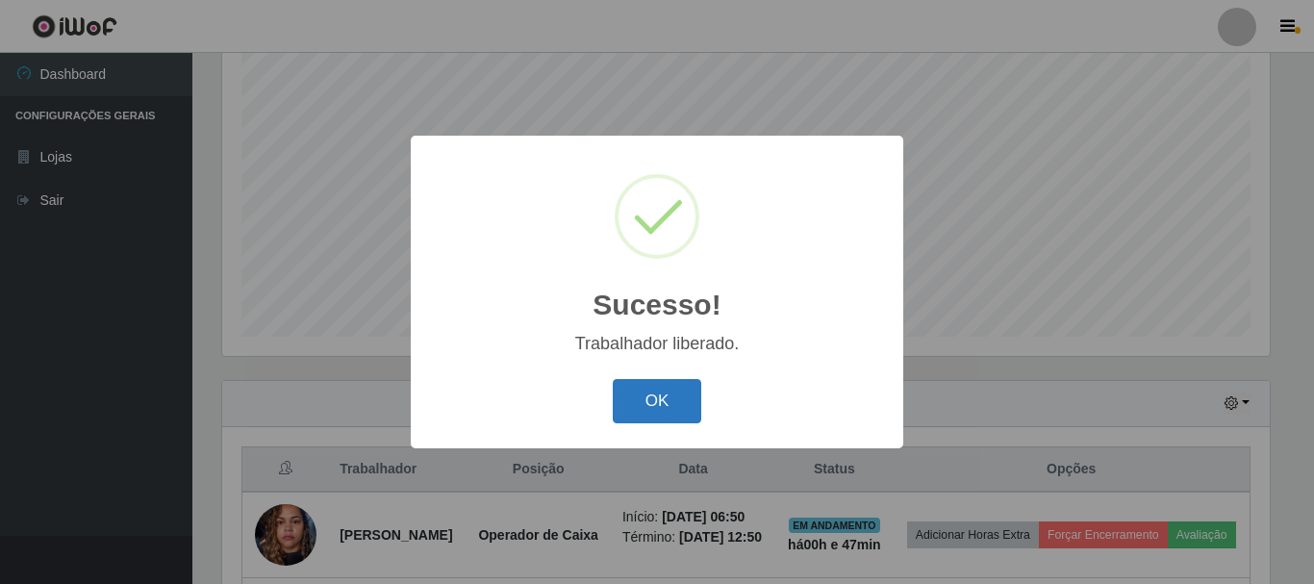
click at [680, 399] on button "OK" at bounding box center [657, 401] width 89 height 45
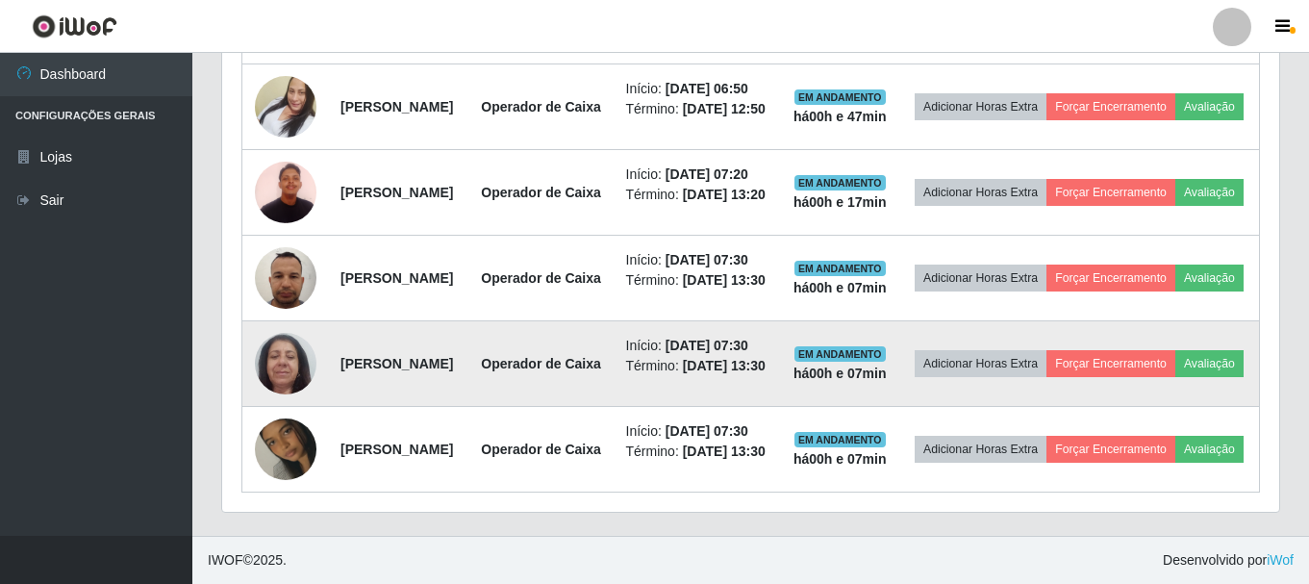
scroll to position [880, 0]
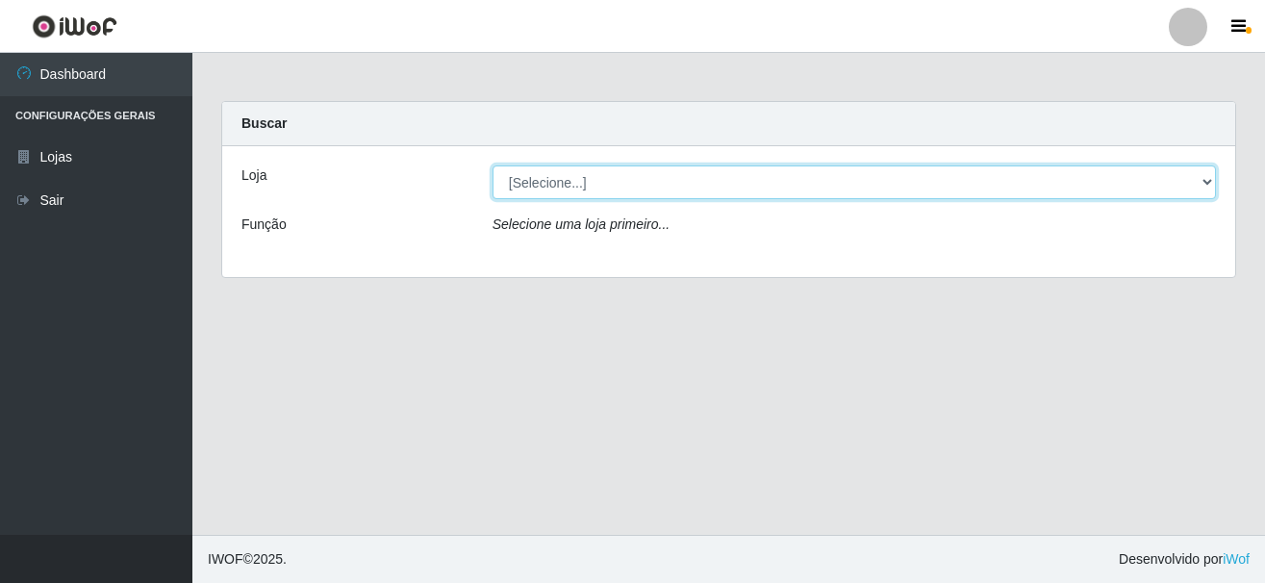
click at [1202, 171] on select "[Selecione...] [GEOGRAPHIC_DATA] [GEOGRAPHIC_DATA]" at bounding box center [854, 182] width 723 height 34
select select "64"
click at [493, 165] on select "[Selecione...] [GEOGRAPHIC_DATA] [GEOGRAPHIC_DATA]" at bounding box center [854, 182] width 723 height 34
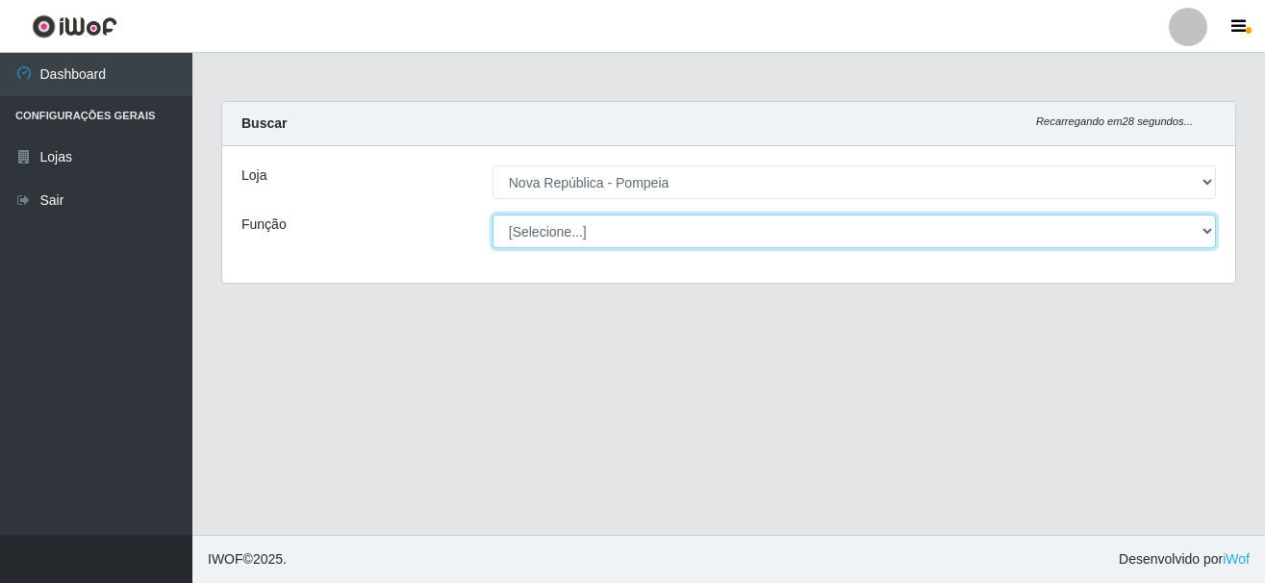
drag, startPoint x: 1200, startPoint y: 226, endPoint x: 717, endPoint y: 181, distance: 485.0
click at [1200, 225] on select "[Selecione...] Balconista Operador de Caixa Recepcionista Repositor" at bounding box center [854, 232] width 723 height 34
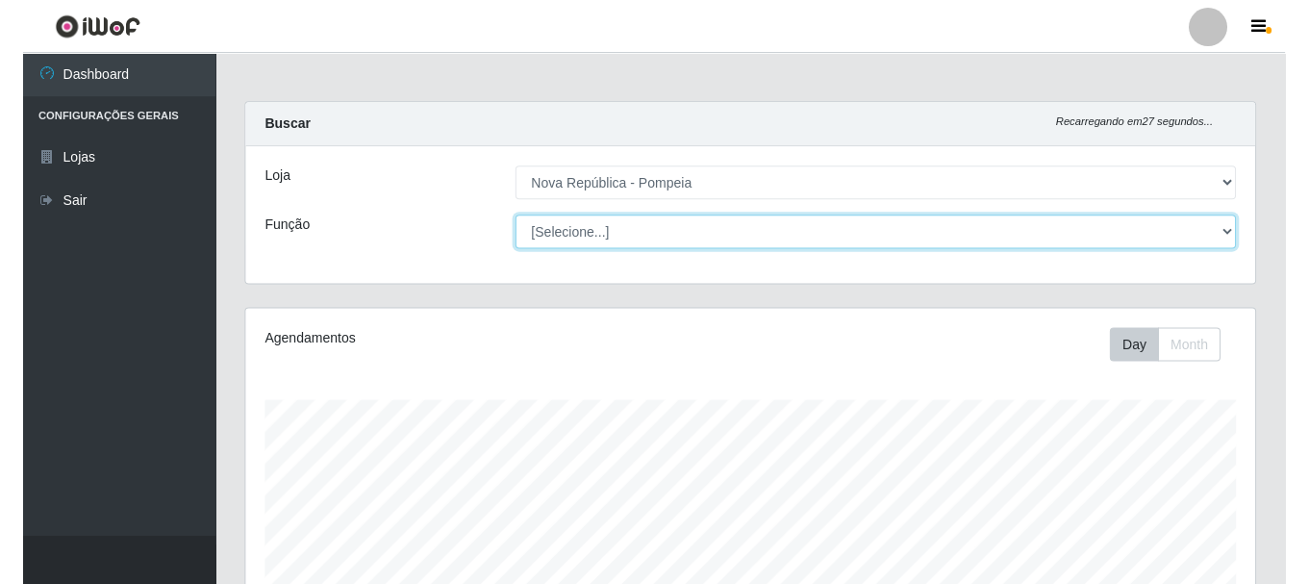
scroll to position [399, 1008]
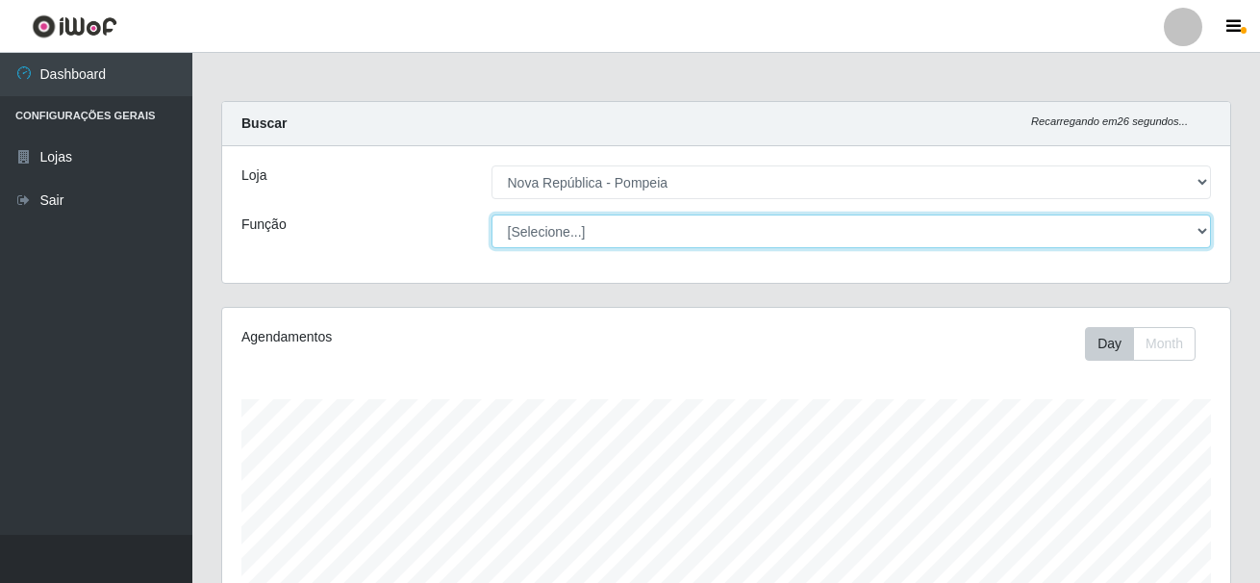
select select "22"
click at [492, 215] on select "[Selecione...] Balconista Operador de Caixa Recepcionista Repositor" at bounding box center [852, 232] width 720 height 34
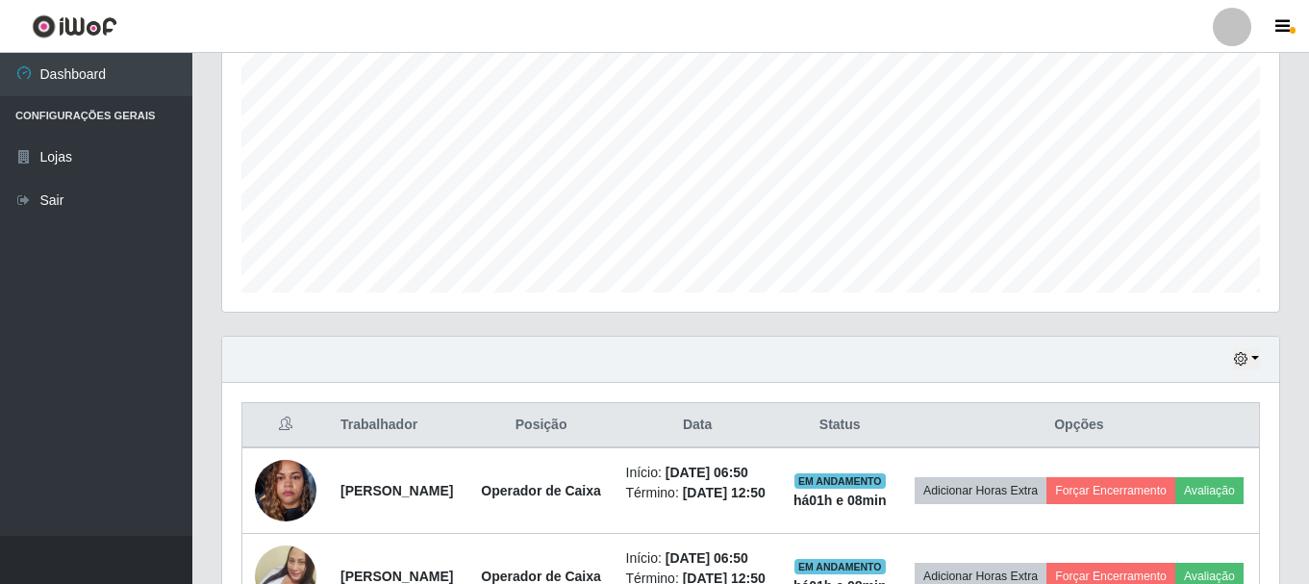
scroll to position [560, 0]
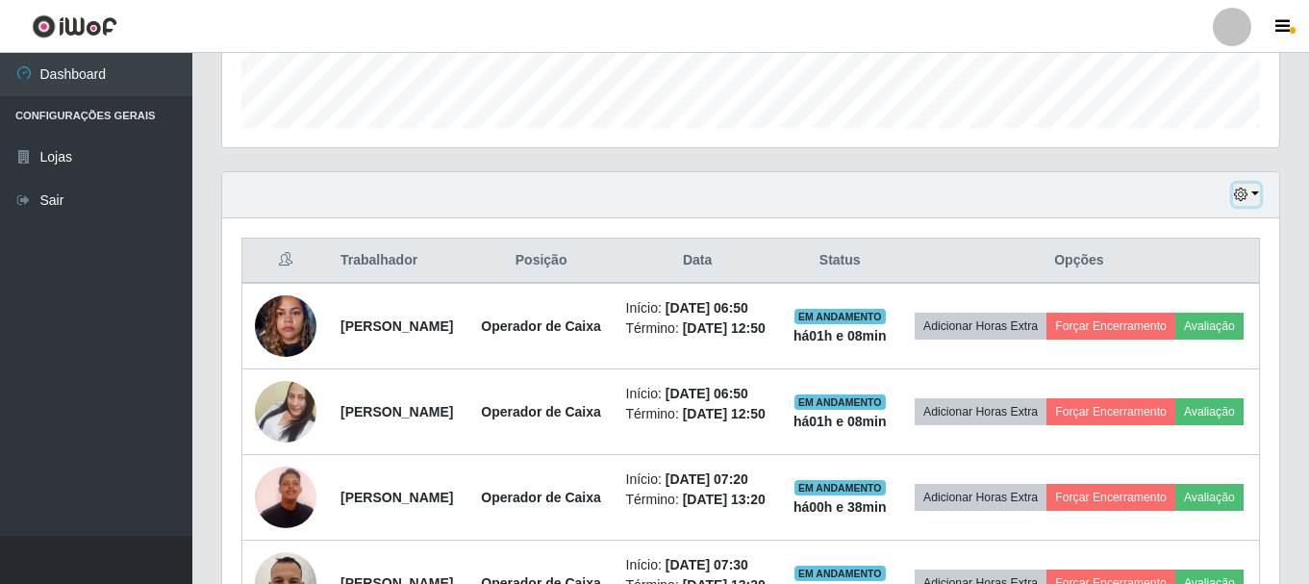
click at [1256, 189] on button "button" at bounding box center [1246, 195] width 27 height 22
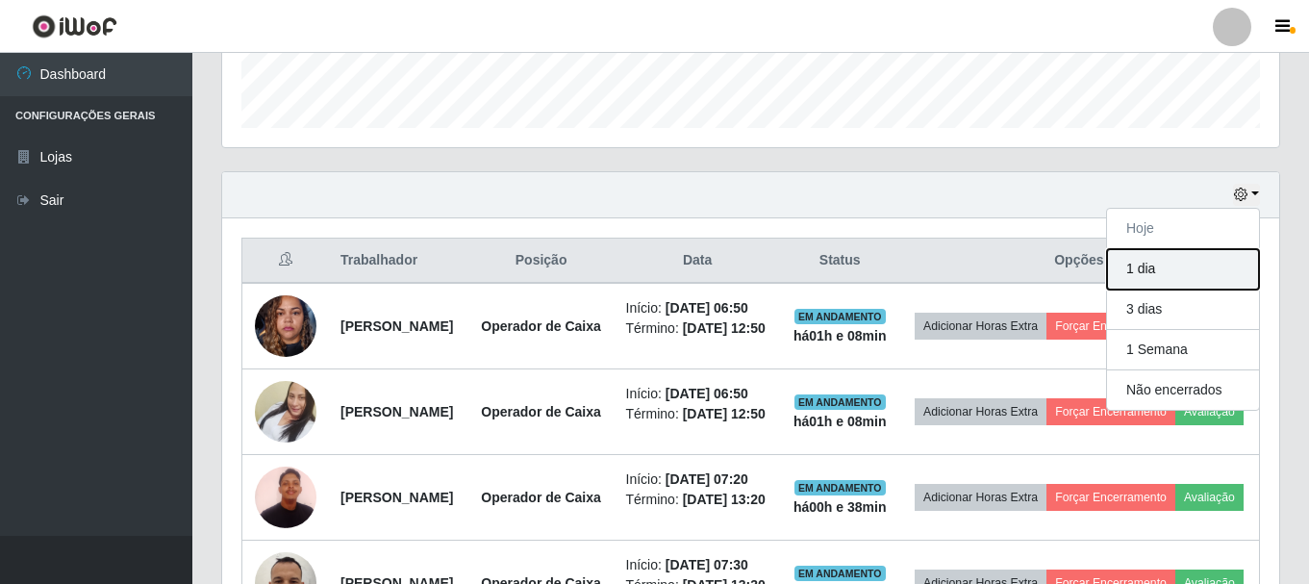
drag, startPoint x: 1159, startPoint y: 270, endPoint x: 1157, endPoint y: 563, distance: 292.4
click at [1160, 269] on button "1 dia" at bounding box center [1183, 269] width 152 height 40
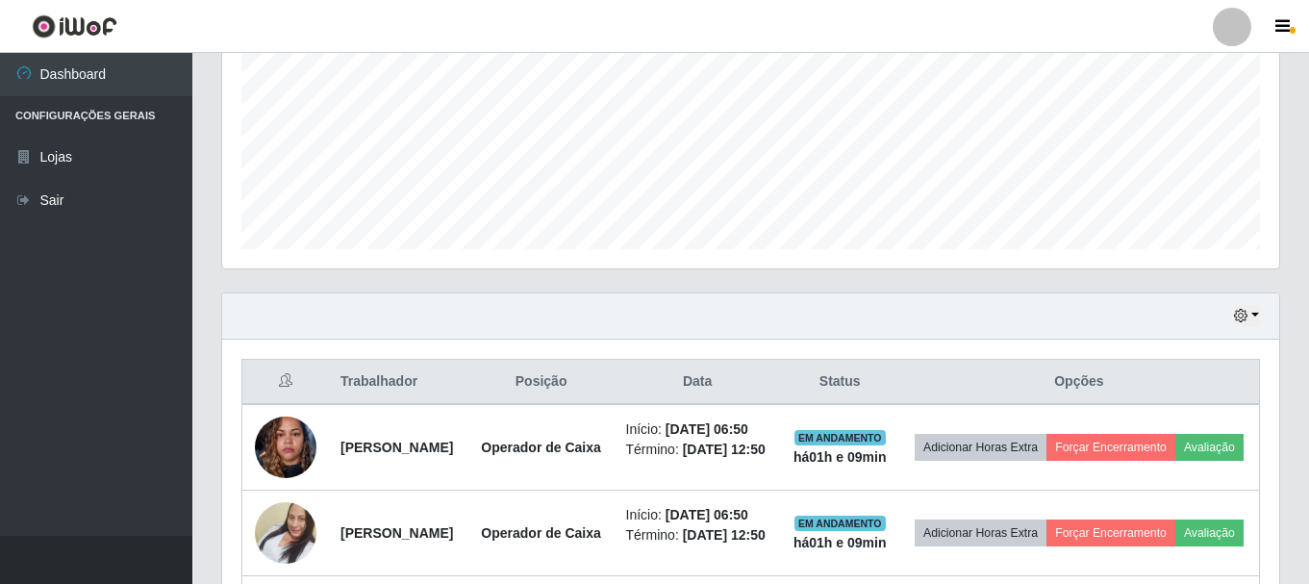
scroll to position [440, 0]
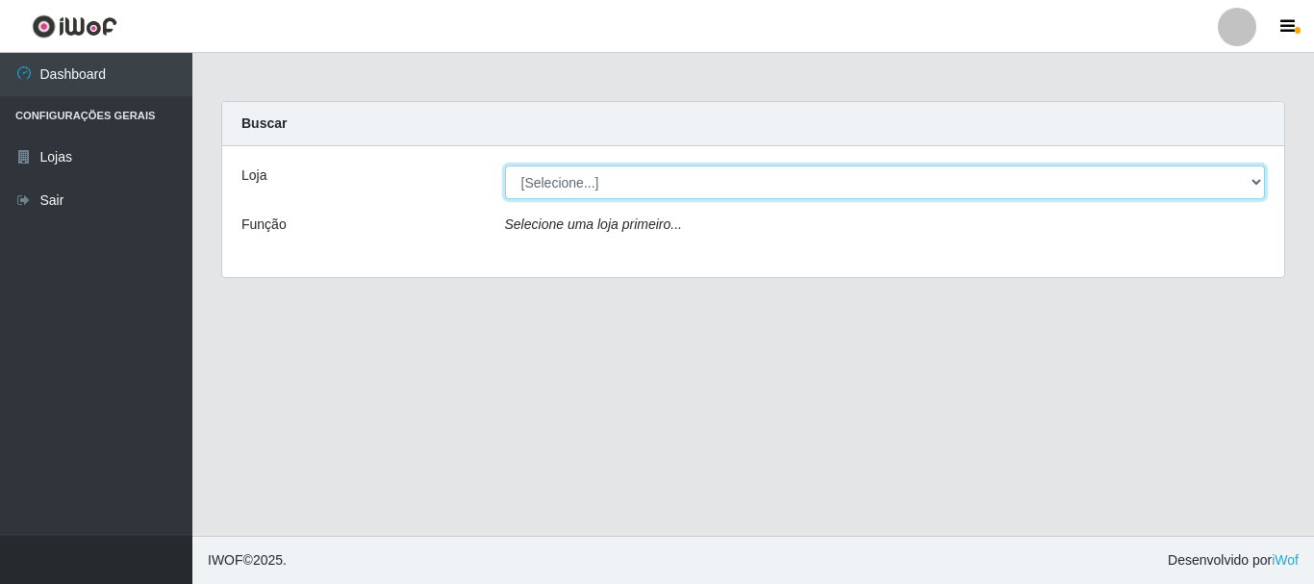
click at [562, 186] on select "[Selecione...] [GEOGRAPHIC_DATA] [GEOGRAPHIC_DATA]" at bounding box center [885, 182] width 761 height 34
select select "64"
click at [505, 165] on select "[Selecione...] [GEOGRAPHIC_DATA] [GEOGRAPHIC_DATA]" at bounding box center [885, 182] width 761 height 34
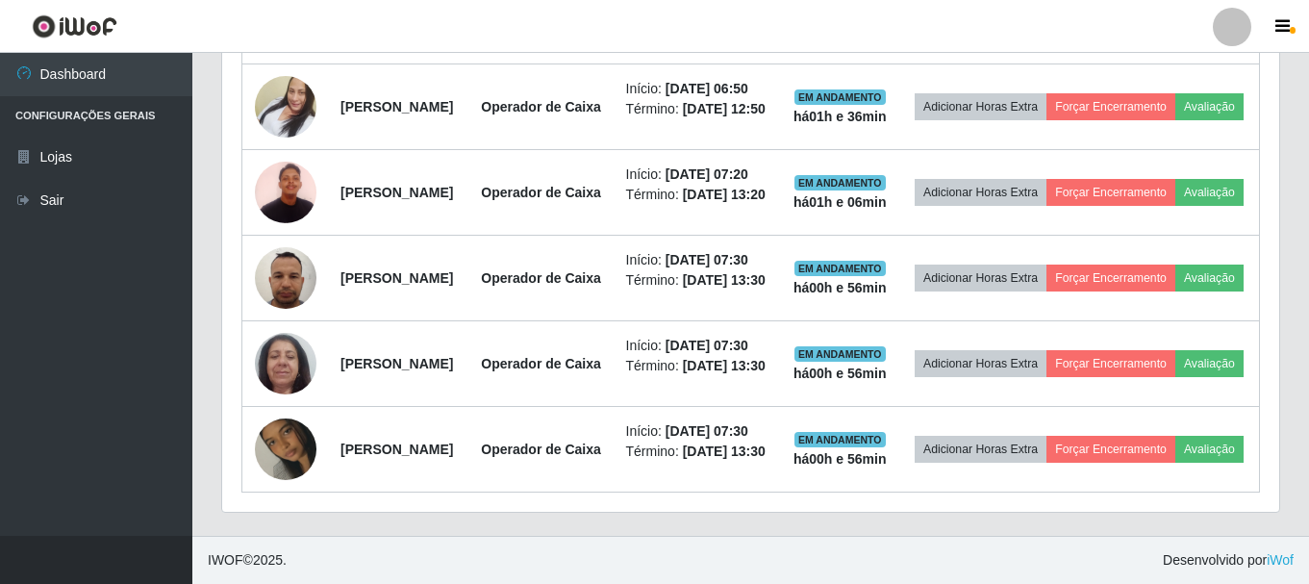
scroll to position [1058, 0]
